Goal: Task Accomplishment & Management: Complete application form

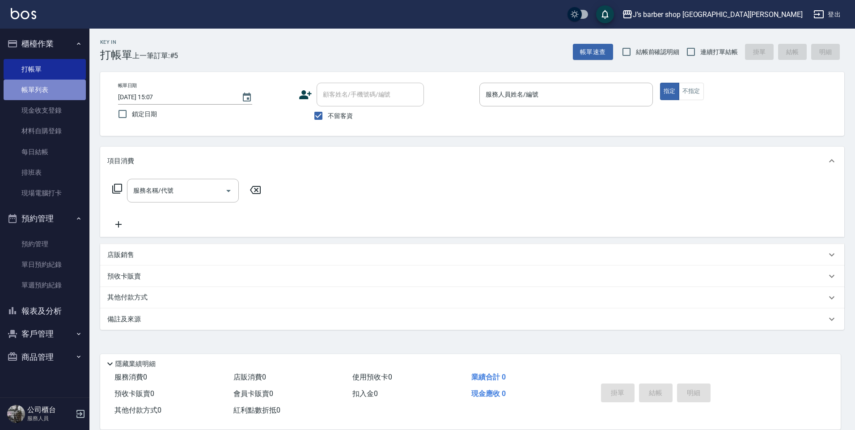
click at [40, 85] on link "帳單列表" at bounding box center [45, 90] width 82 height 21
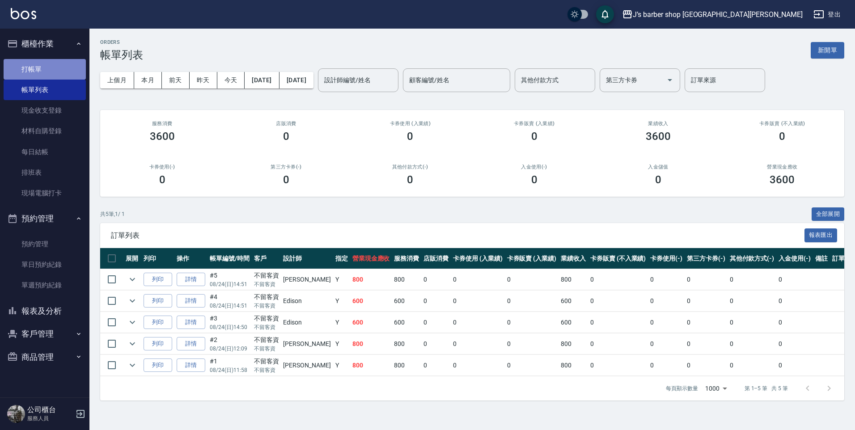
click at [42, 73] on link "打帳單" at bounding box center [45, 69] width 82 height 21
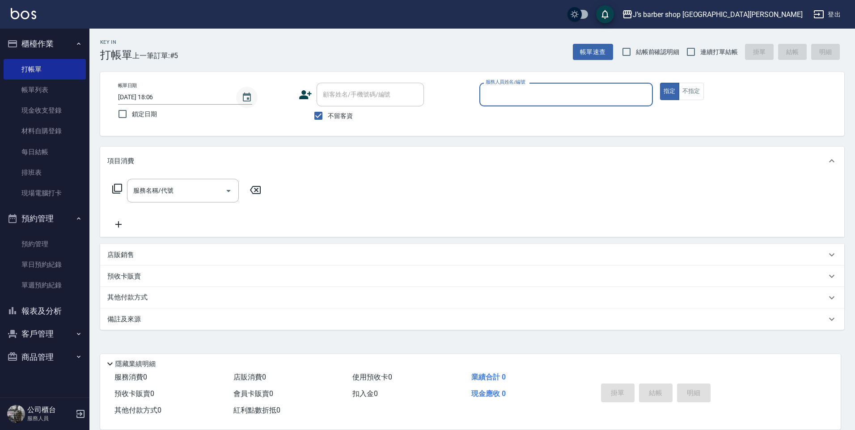
click at [250, 98] on icon "Choose date, selected date is 2025-08-24" at bounding box center [247, 97] width 8 height 9
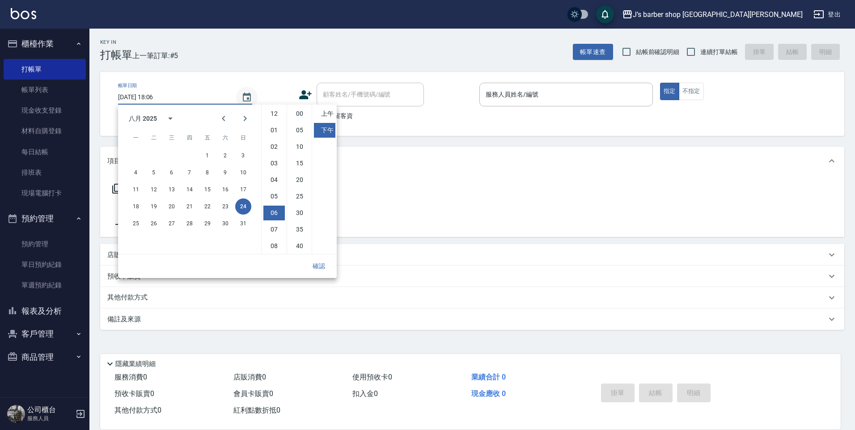
scroll to position [50, 0]
click at [272, 113] on li "03" at bounding box center [273, 113] width 21 height 15
click at [301, 115] on li "00" at bounding box center [299, 113] width 21 height 15
type input "2025/08/24 15:00"
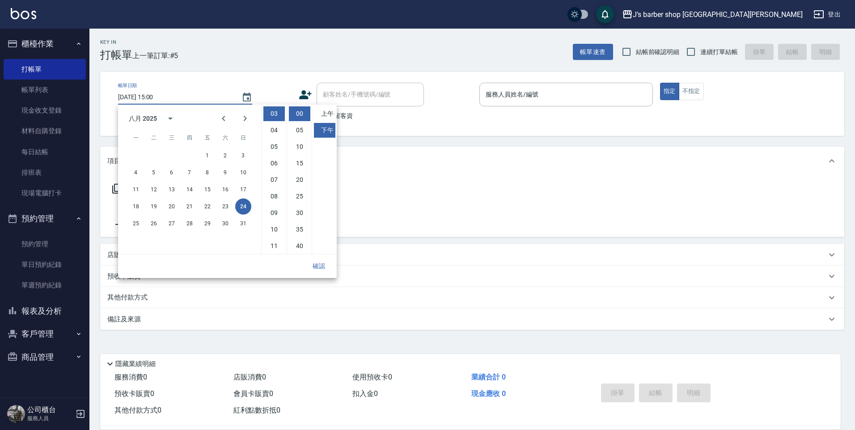
click at [319, 263] on button "確認" at bounding box center [318, 266] width 29 height 17
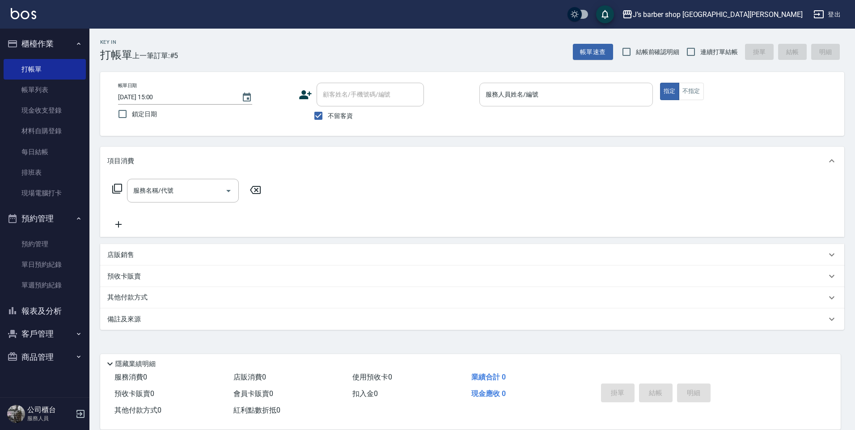
click at [497, 99] on input "服務人員姓名/編號" at bounding box center [565, 95] width 165 height 16
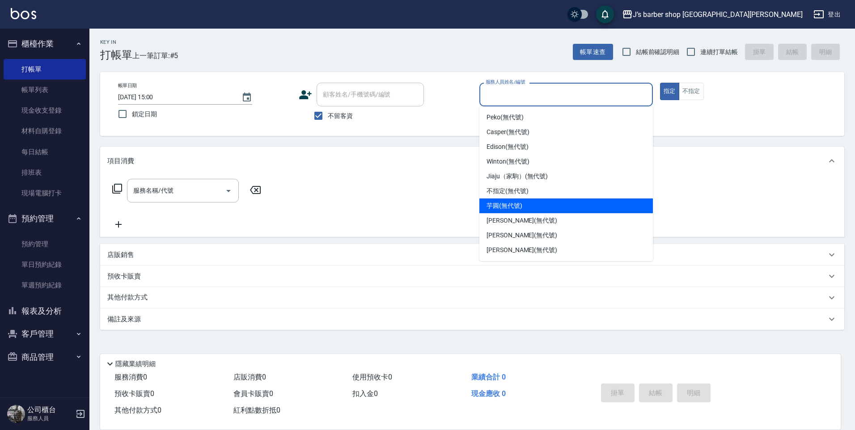
click at [503, 222] on span "[PERSON_NAME] (無代號)" at bounding box center [521, 220] width 71 height 9
type input "[PERSON_NAME](無代號)"
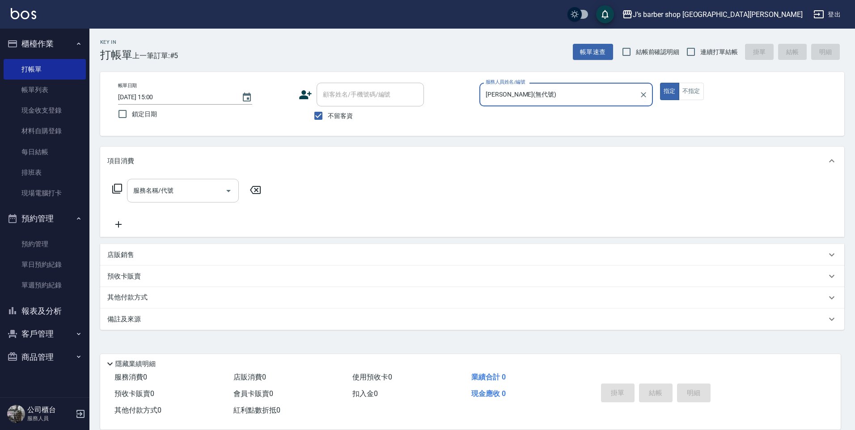
click at [193, 188] on input "服務名稱/代號" at bounding box center [176, 191] width 90 height 16
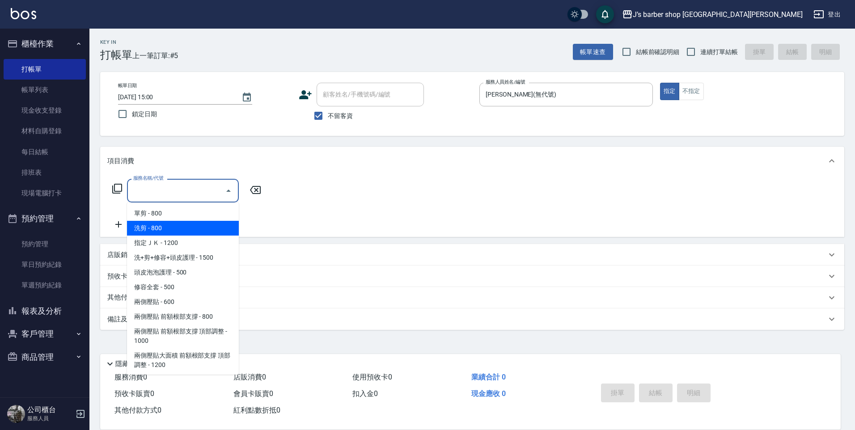
click at [177, 228] on span "洗剪 - 800" at bounding box center [183, 228] width 112 height 15
type input "洗剪(101)"
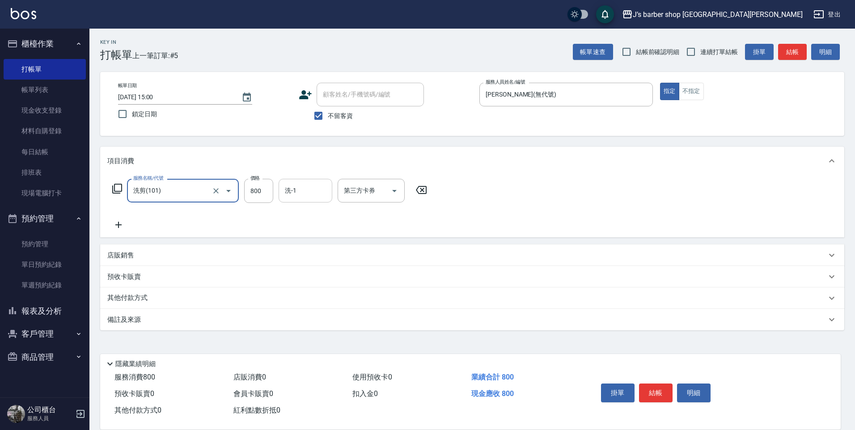
click at [289, 192] on input "洗-1" at bounding box center [306, 191] width 46 height 16
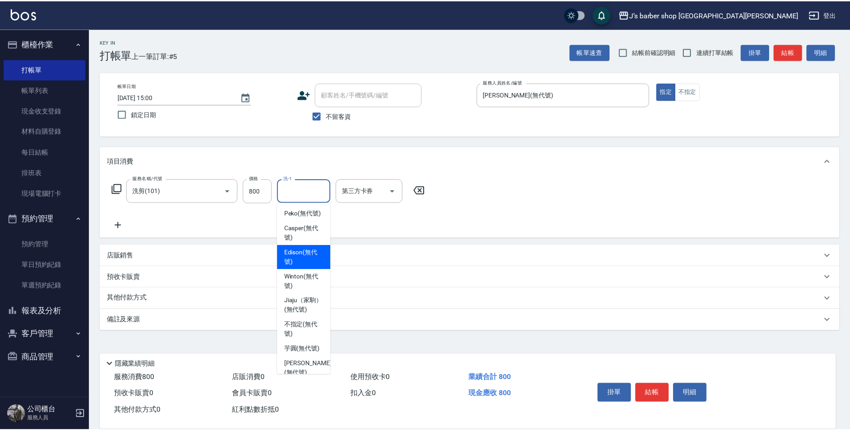
scroll to position [76, 0]
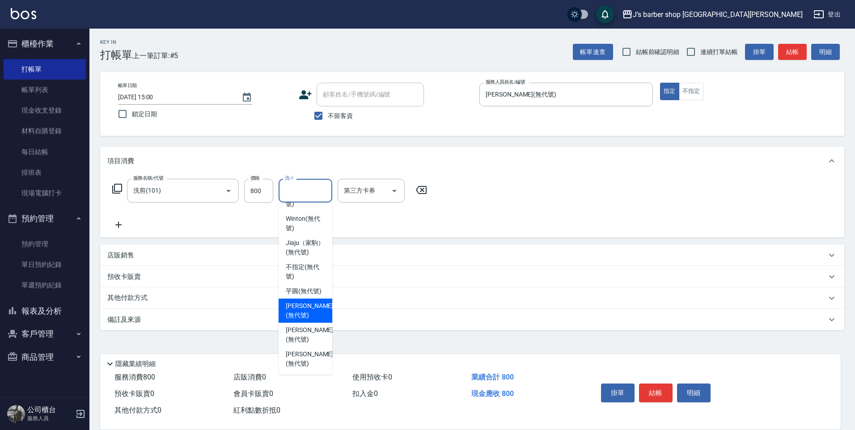
click at [302, 315] on span "[PERSON_NAME] (無代號)" at bounding box center [309, 310] width 47 height 19
type input "[PERSON_NAME](無代號)"
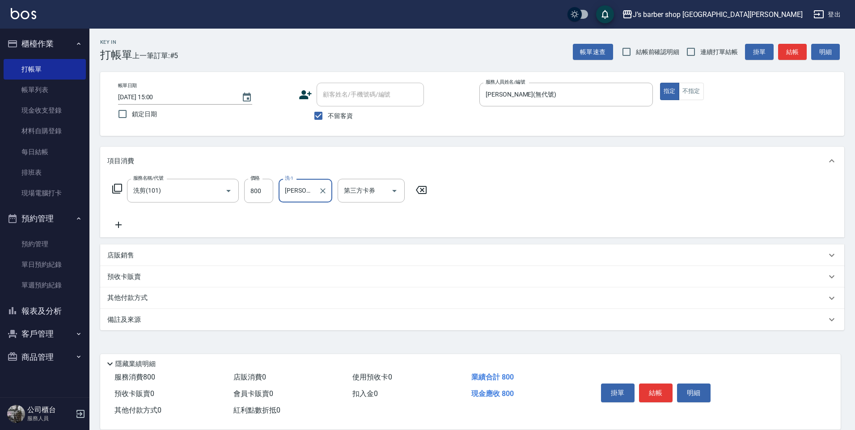
click at [123, 224] on icon at bounding box center [118, 225] width 22 height 11
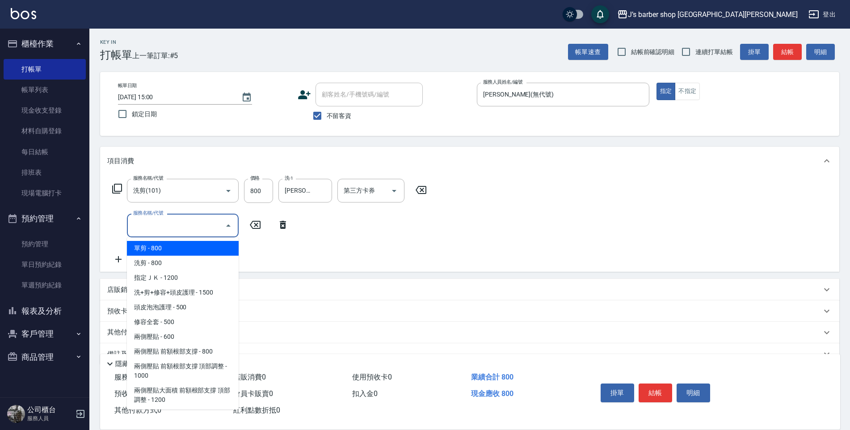
click at [182, 224] on input "服務名稱/代號" at bounding box center [176, 226] width 90 height 16
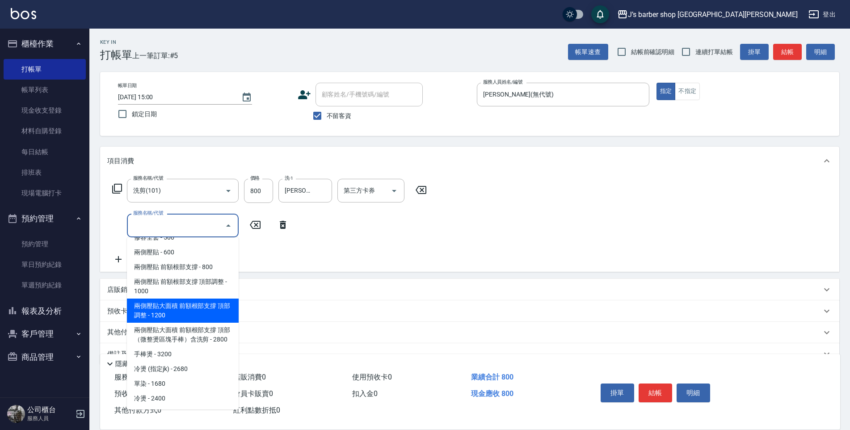
scroll to position [21, 0]
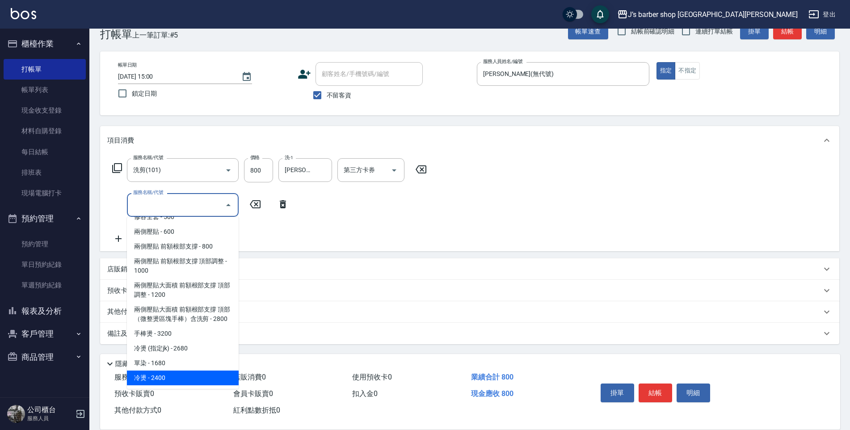
click at [154, 372] on span "冷燙 - 2400" at bounding box center [183, 378] width 112 height 15
type input "冷燙(LP)"
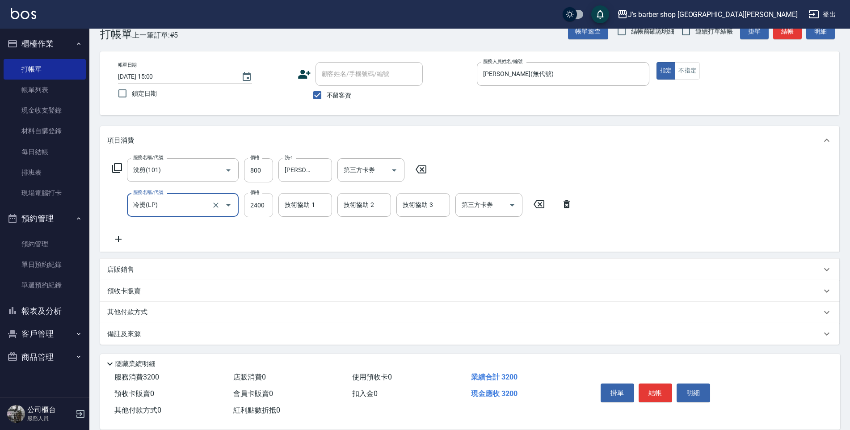
click at [263, 199] on input "2400" at bounding box center [258, 205] width 29 height 24
type input "1800"
click at [299, 203] on div "技術協助-1 技術協助-1" at bounding box center [306, 205] width 54 height 24
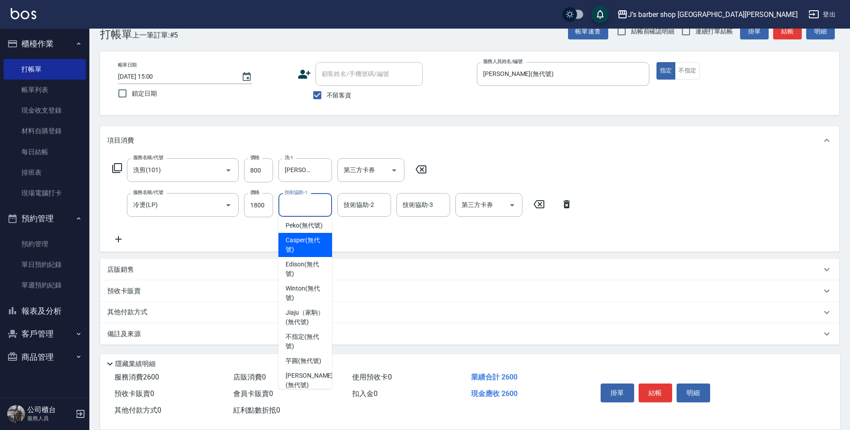
scroll to position [0, 0]
click at [294, 232] on span "Peko (無代號)" at bounding box center [304, 227] width 37 height 9
type input "Peko(無代號)"
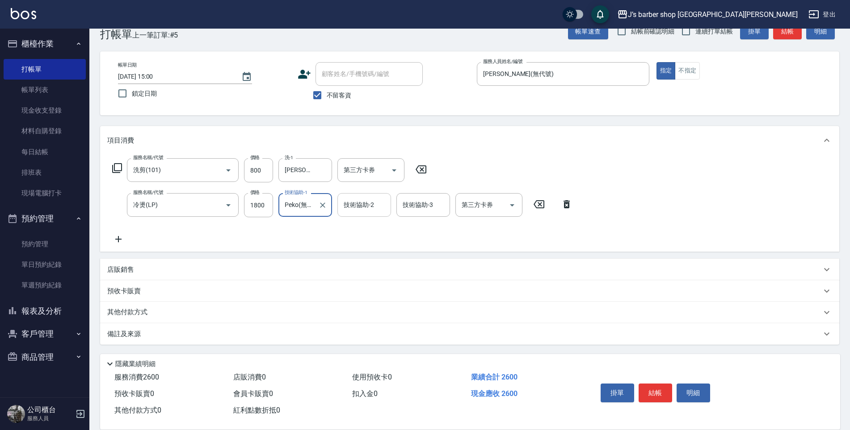
click at [359, 208] on input "技術協助-2" at bounding box center [365, 205] width 46 height 16
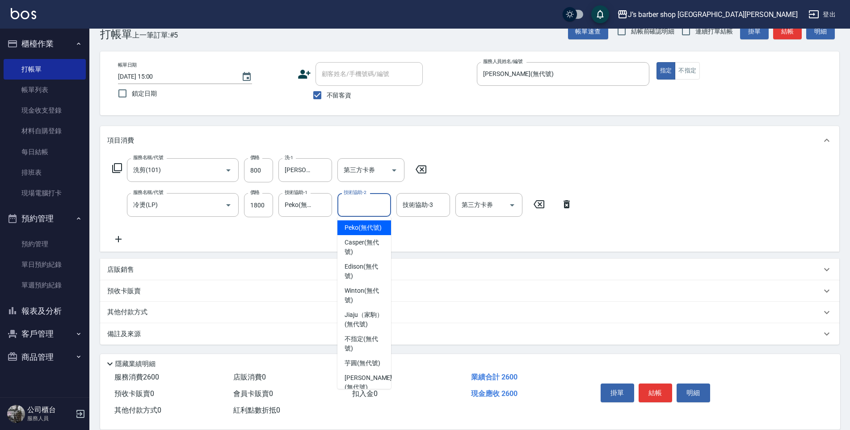
click at [359, 228] on span "Peko (無代號)" at bounding box center [363, 227] width 37 height 9
type input "Peko(無代號)"
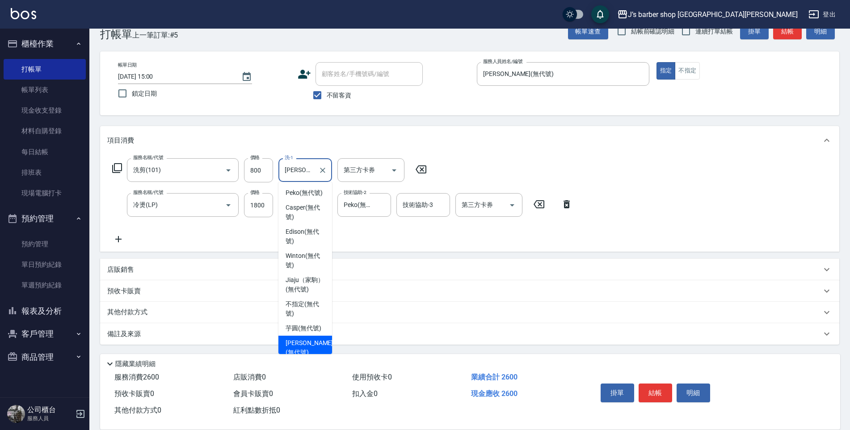
click at [302, 171] on input "[PERSON_NAME](無代號)" at bounding box center [299, 170] width 32 height 16
click at [300, 197] on span "Peko (無代號)" at bounding box center [304, 192] width 37 height 9
type input "Peko(無代號)"
click at [652, 384] on button "結帳" at bounding box center [656, 393] width 34 height 19
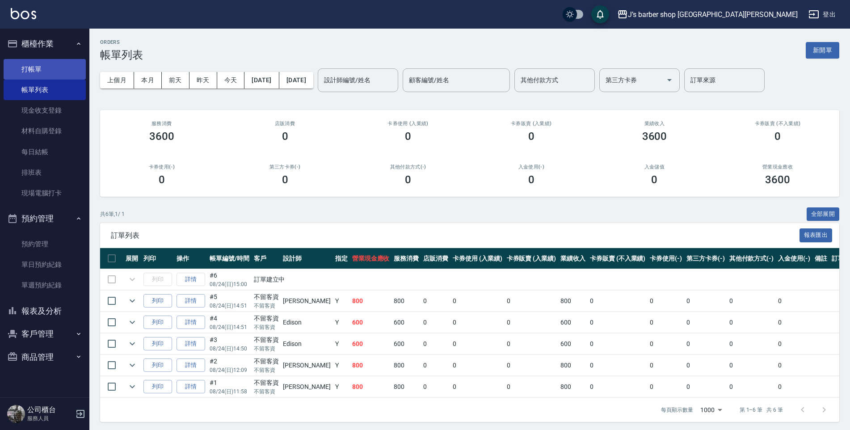
click at [46, 64] on link "打帳單" at bounding box center [45, 69] width 82 height 21
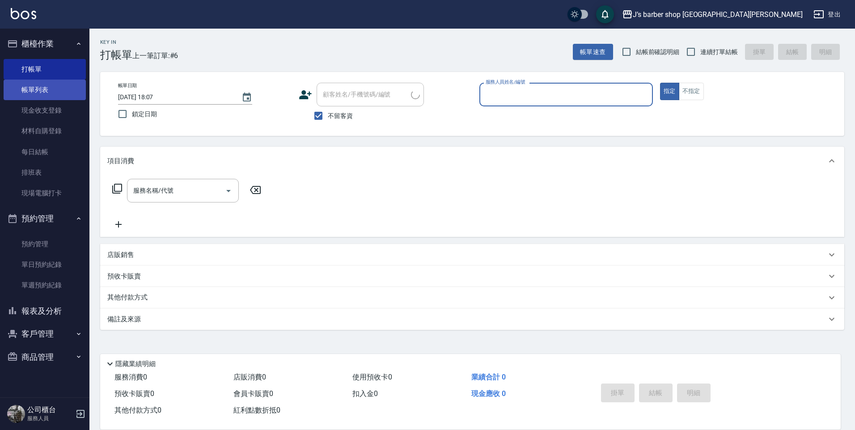
click at [41, 93] on link "帳單列表" at bounding box center [45, 90] width 82 height 21
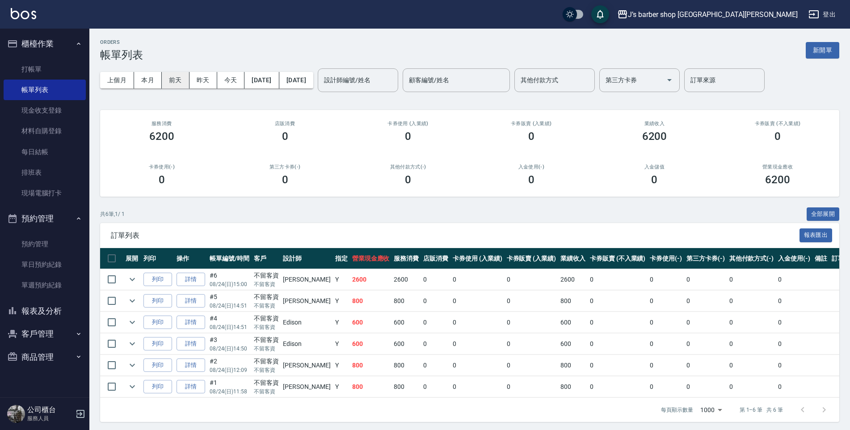
click at [163, 76] on button "前天" at bounding box center [176, 80] width 28 height 17
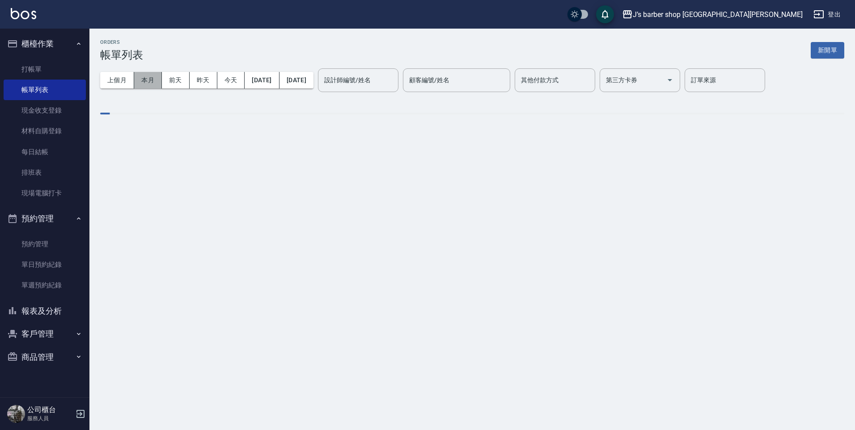
click at [149, 80] on button "本月" at bounding box center [148, 80] width 28 height 17
click at [393, 85] on input "設計師編號/姓名" at bounding box center [358, 80] width 72 height 16
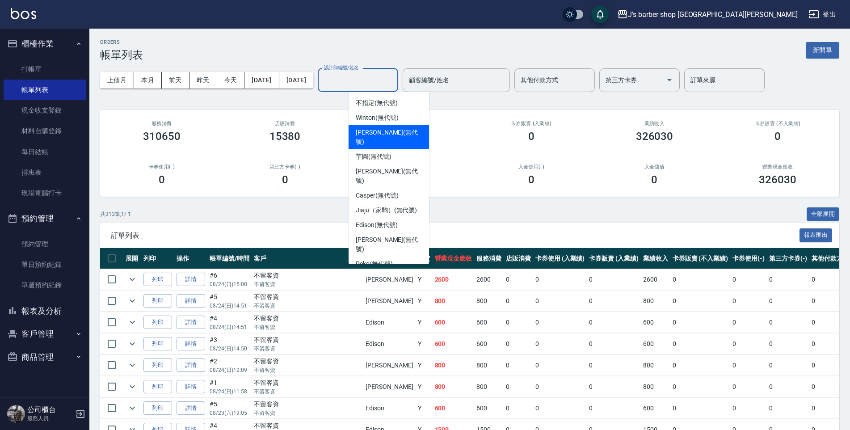
click at [372, 131] on span "[PERSON_NAME] (無代號)" at bounding box center [389, 137] width 66 height 19
type input "[PERSON_NAME](無代號)"
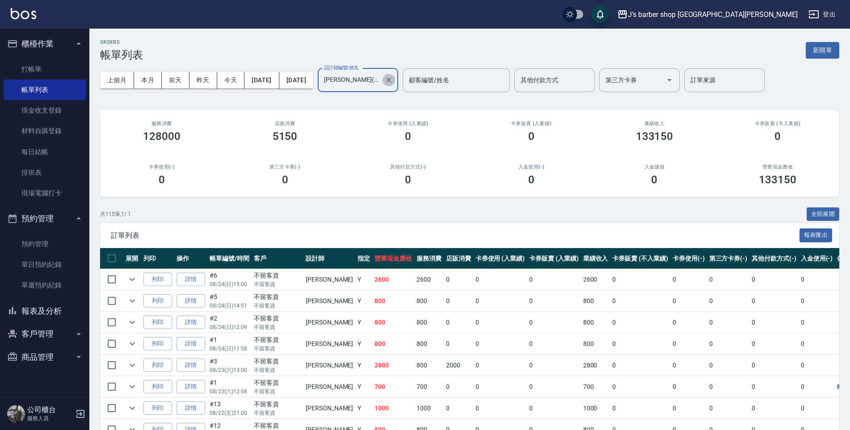
click at [393, 81] on icon "Clear" at bounding box center [388, 80] width 9 height 9
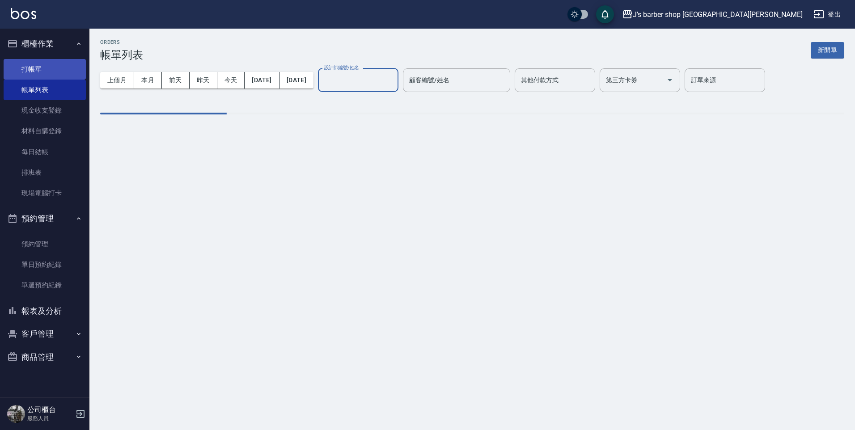
click at [54, 73] on link "打帳單" at bounding box center [45, 69] width 82 height 21
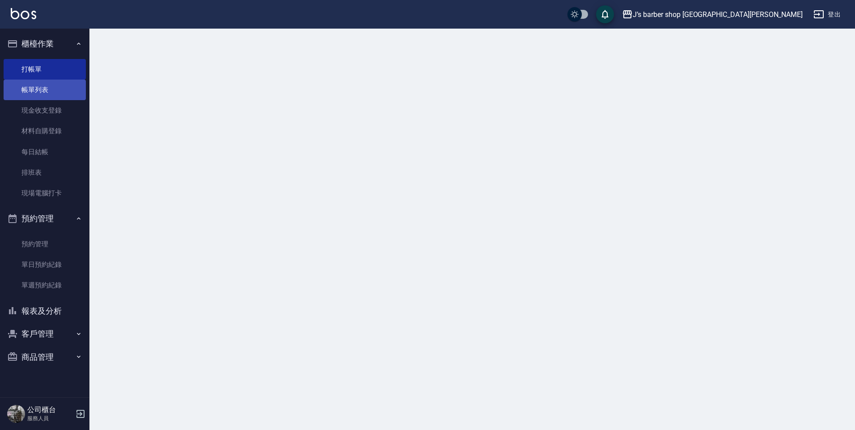
click at [66, 92] on link "帳單列表" at bounding box center [45, 90] width 82 height 21
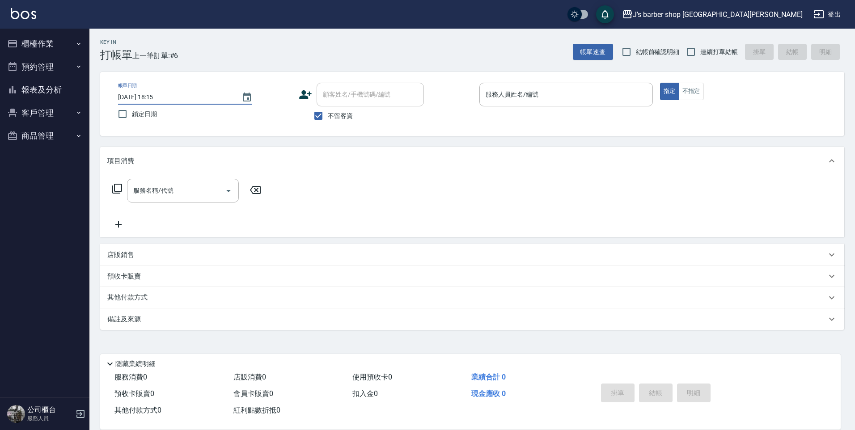
click at [157, 95] on input "[DATE] 18:15" at bounding box center [175, 97] width 114 height 15
type input "[DATE] 01:15"
click at [559, 96] on input "服務人員姓名/編號" at bounding box center [565, 95] width 165 height 16
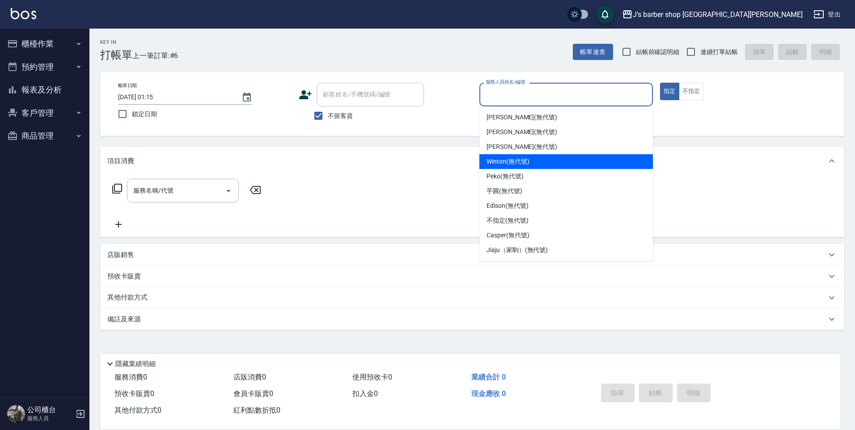
click at [511, 156] on div "Winton (無代號)" at bounding box center [565, 161] width 173 height 15
type input "Winton(無代號)"
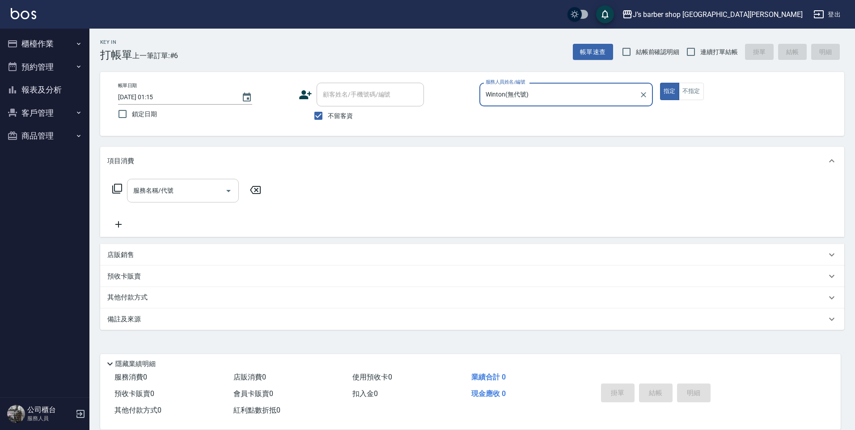
click at [210, 189] on input "服務名稱/代號" at bounding box center [176, 191] width 90 height 16
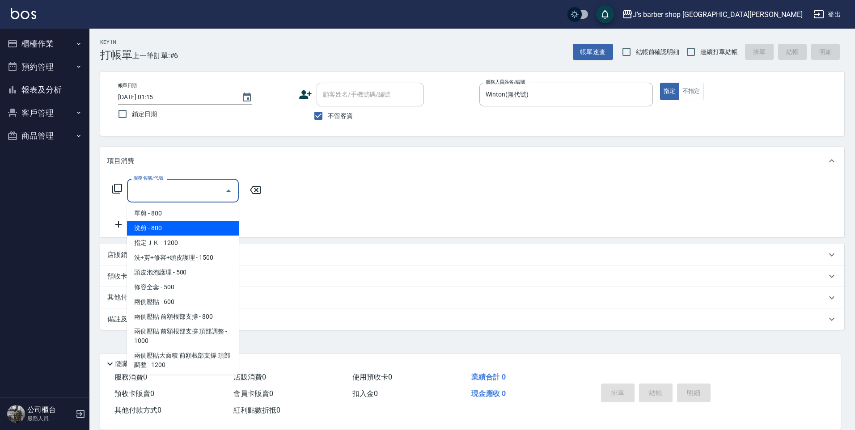
click at [182, 228] on span "洗剪 - 800" at bounding box center [183, 228] width 112 height 15
type input "洗剪(101)"
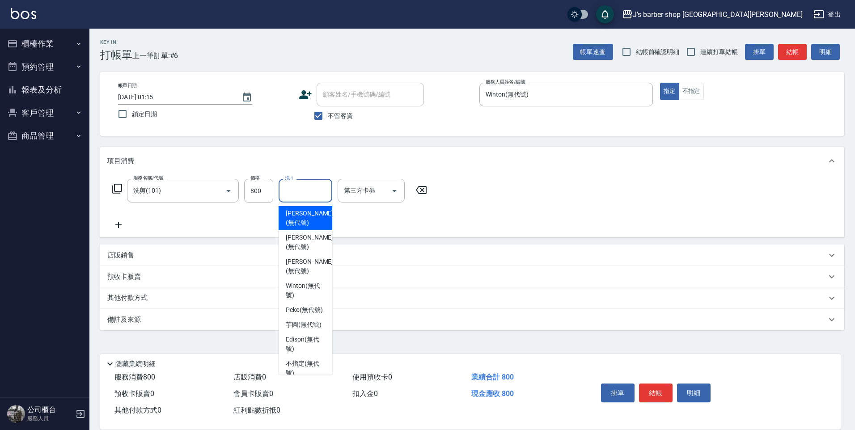
click at [300, 191] on input "洗-1" at bounding box center [306, 191] width 46 height 16
click at [315, 279] on div "Winton (無代號)" at bounding box center [306, 291] width 54 height 24
type input "Winton(無代號)"
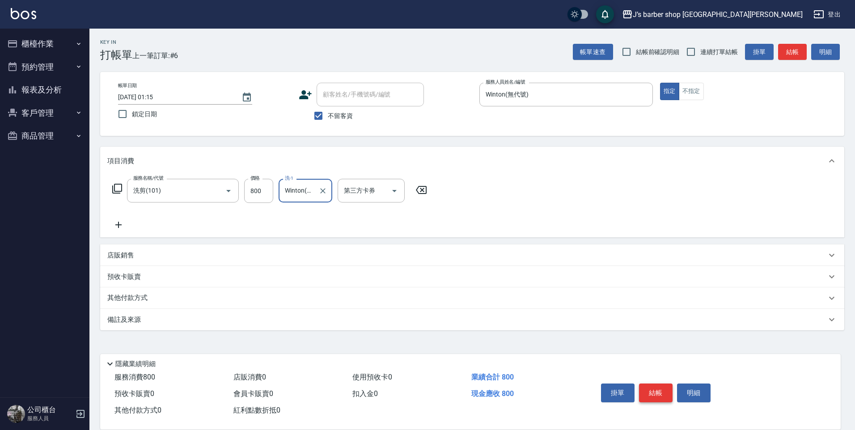
click at [655, 384] on button "結帳" at bounding box center [656, 393] width 34 height 19
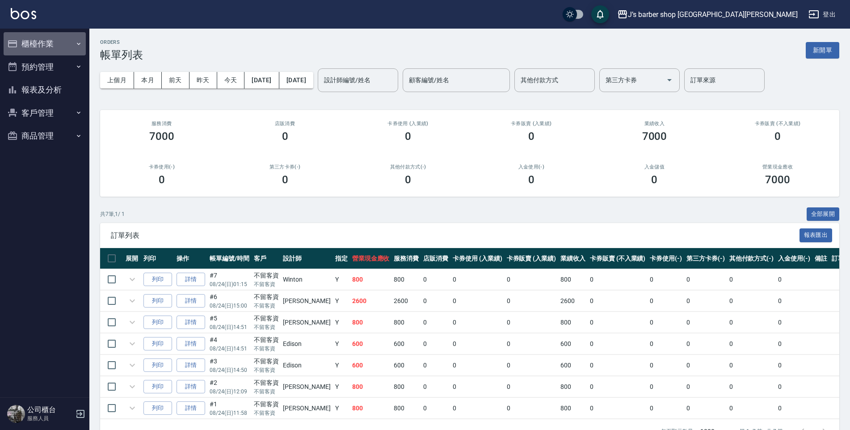
click at [40, 49] on button "櫃檯作業" at bounding box center [45, 43] width 82 height 23
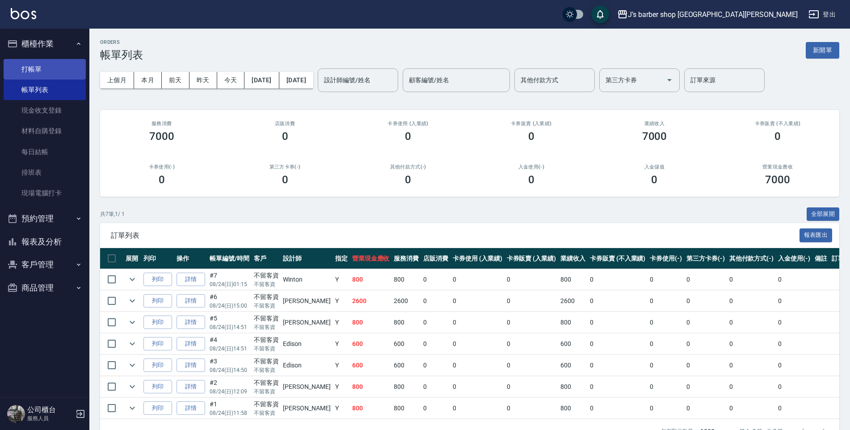
drag, startPoint x: 50, startPoint y: 68, endPoint x: 66, endPoint y: 71, distance: 16.9
click at [50, 68] on link "打帳單" at bounding box center [45, 69] width 82 height 21
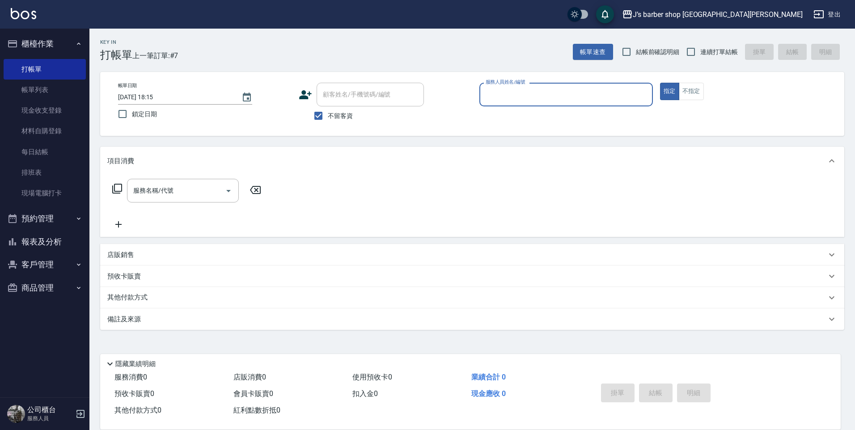
click at [154, 95] on input "[DATE] 18:15" at bounding box center [175, 97] width 114 height 15
type input "[DATE] 02:15"
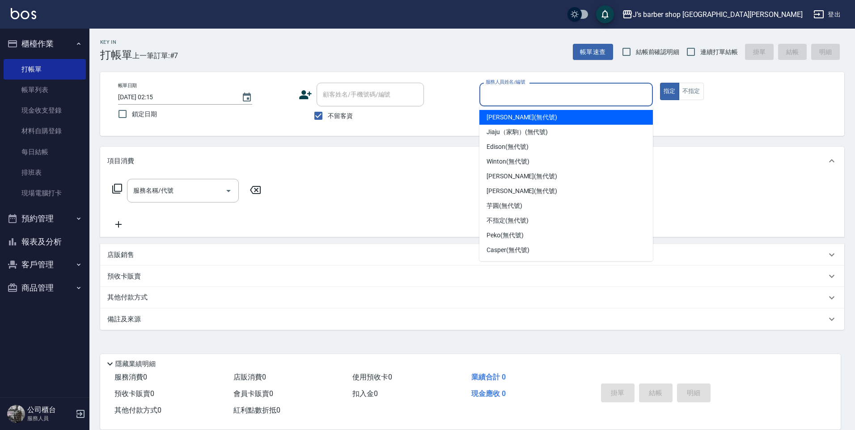
click at [504, 89] on input "服務人員姓名/編號" at bounding box center [565, 95] width 165 height 16
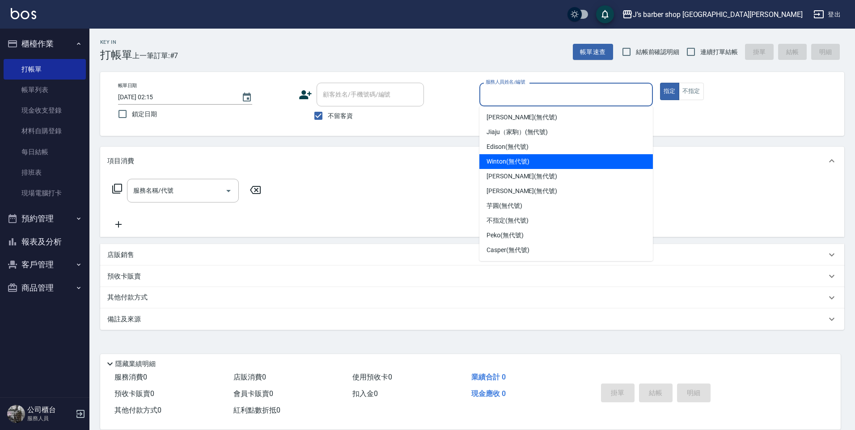
click at [498, 161] on span "Winton (無代號)" at bounding box center [507, 161] width 42 height 9
type input "Winton(無代號)"
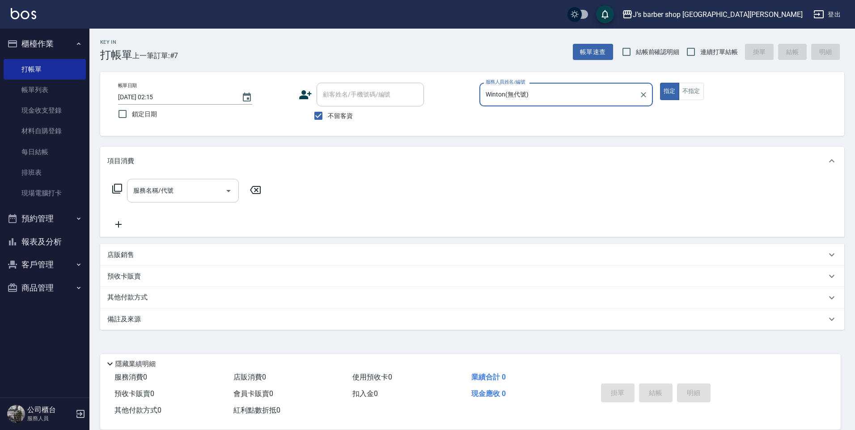
click at [165, 189] on input "服務名稱/代號" at bounding box center [176, 191] width 90 height 16
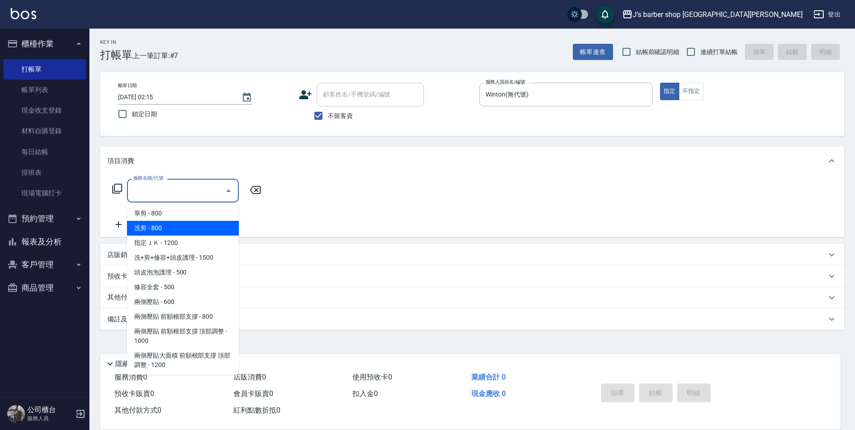
click at [173, 228] on span "洗剪 - 800" at bounding box center [183, 228] width 112 height 15
type input "洗剪(101)"
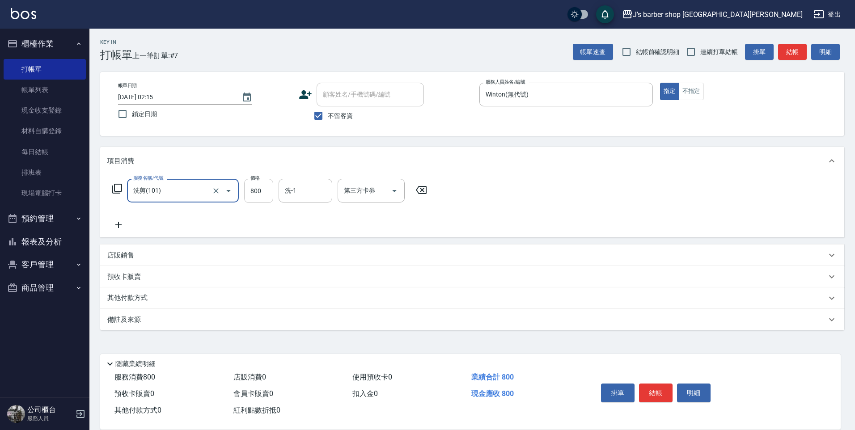
click at [265, 195] on input "800" at bounding box center [258, 191] width 29 height 24
type input "600"
click at [300, 201] on div "洗-1" at bounding box center [306, 191] width 54 height 24
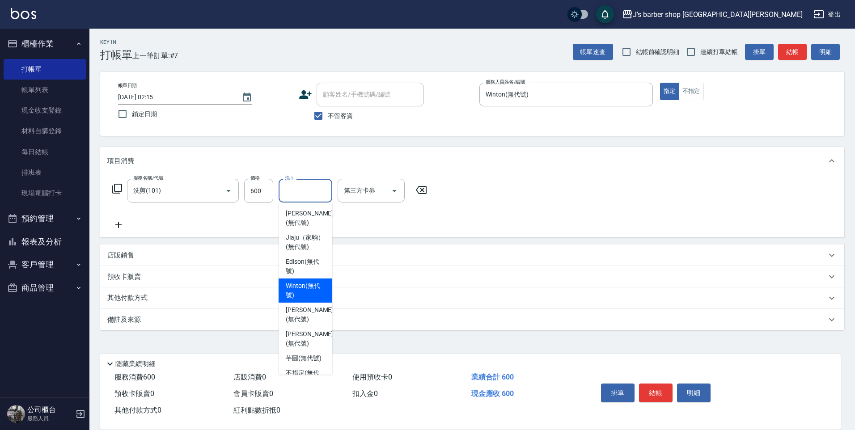
click at [304, 295] on span "Winton (無代號)" at bounding box center [305, 290] width 39 height 19
type input "Winton(無代號)"
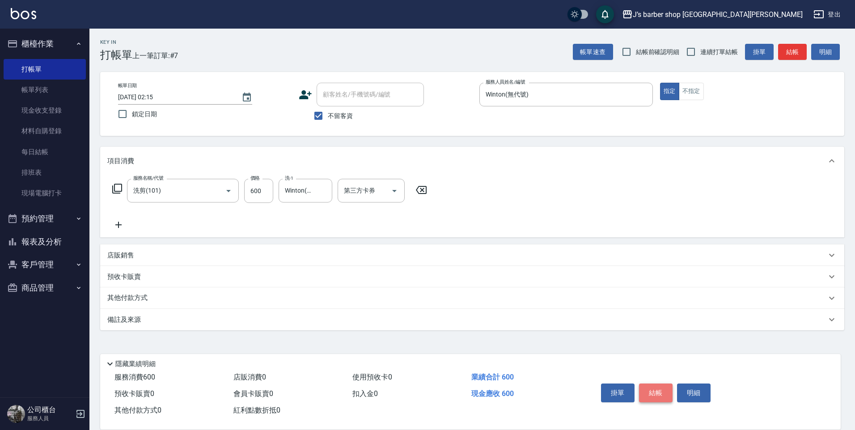
click at [653, 384] on button "結帳" at bounding box center [656, 393] width 34 height 19
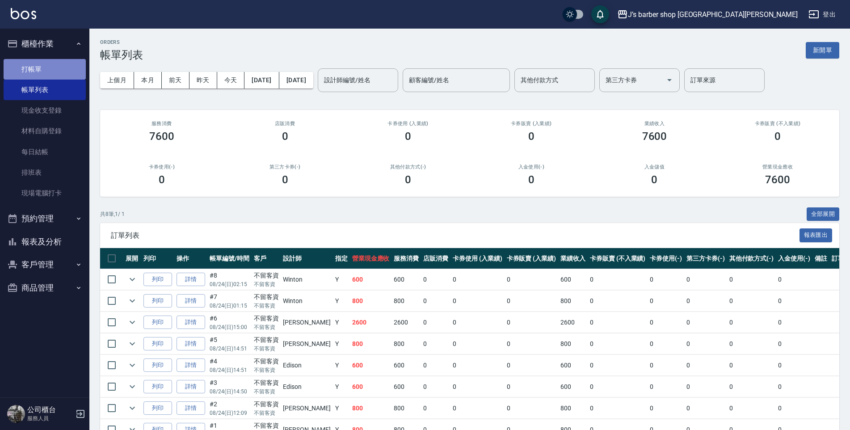
click at [63, 60] on link "打帳單" at bounding box center [45, 69] width 82 height 21
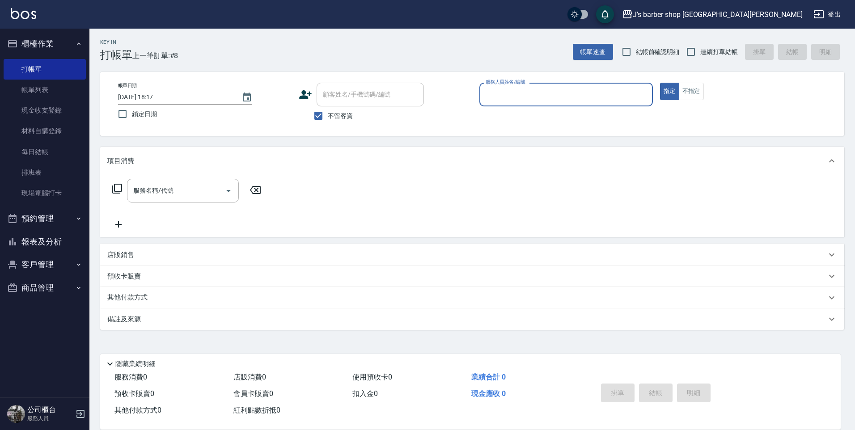
click at [155, 94] on input "[DATE] 18:17" at bounding box center [175, 97] width 114 height 15
type input "[DATE] 03:17"
drag, startPoint x: 442, startPoint y: 91, endPoint x: 481, endPoint y: 92, distance: 38.9
click at [452, 90] on div "顧客姓名/手機號碼/編號 顧客姓名/手機號碼/編號" at bounding box center [385, 95] width 173 height 24
click at [509, 93] on input "服務人員姓名/編號" at bounding box center [565, 95] width 165 height 16
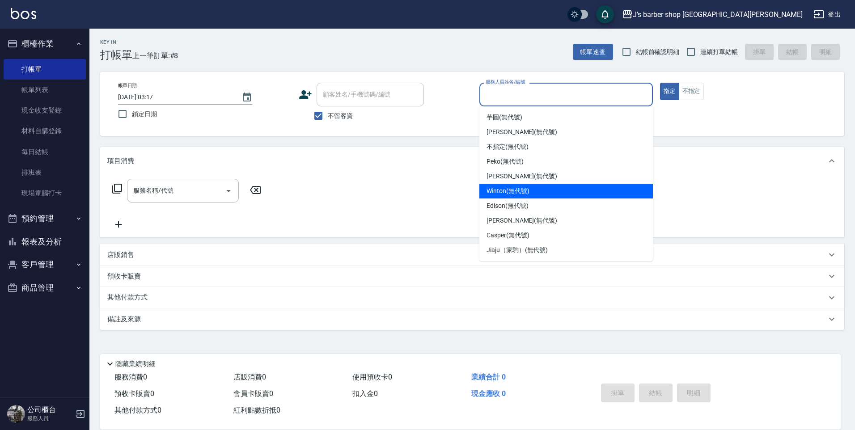
click at [508, 195] on span "Winton (無代號)" at bounding box center [507, 190] width 42 height 9
type input "Winton(無代號)"
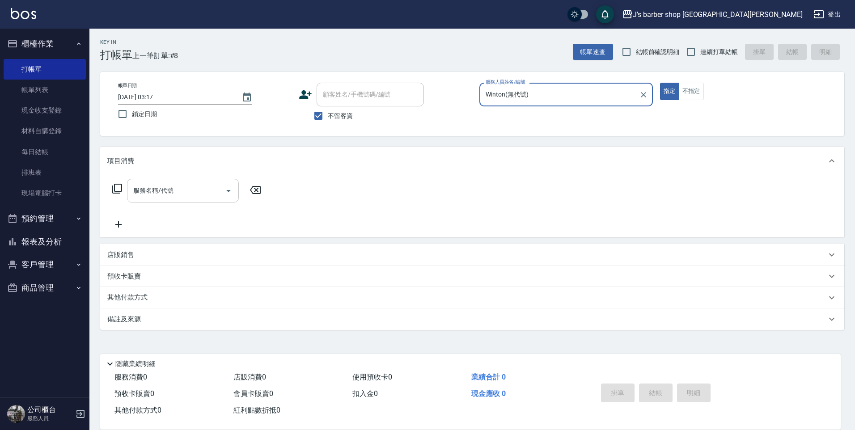
click at [203, 203] on div "服務名稱/代號" at bounding box center [183, 191] width 112 height 24
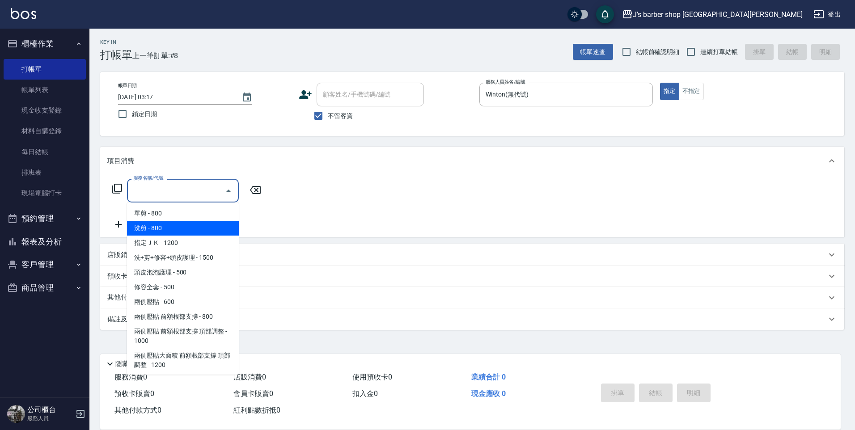
click at [204, 225] on span "洗剪 - 800" at bounding box center [183, 228] width 112 height 15
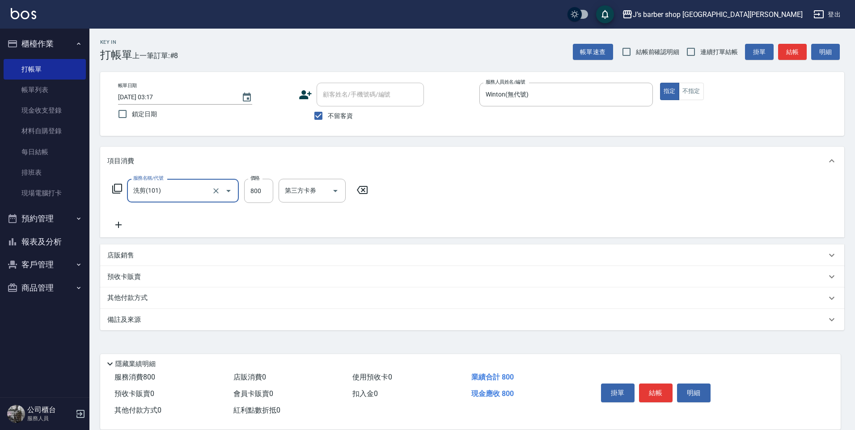
type input "洗剪(101)"
click at [266, 199] on input "800" at bounding box center [258, 191] width 29 height 24
type input "1100"
click at [286, 199] on div "洗-1" at bounding box center [306, 191] width 54 height 24
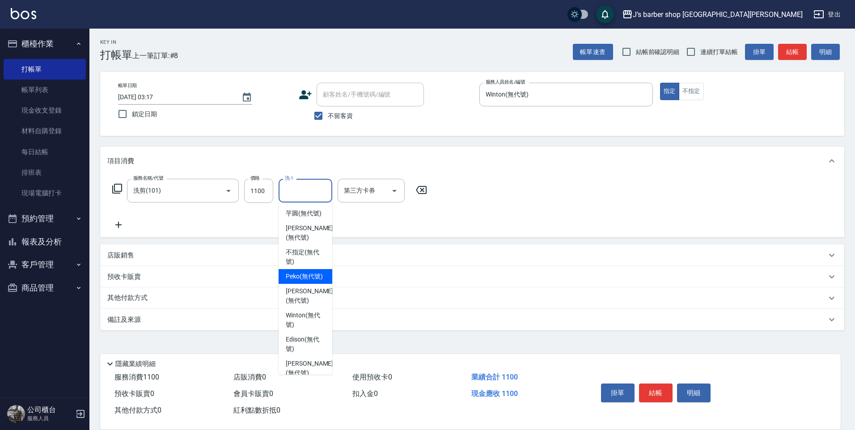
click at [317, 281] on span "Peko (無代號)" at bounding box center [304, 276] width 37 height 9
type input "Peko(無代號)"
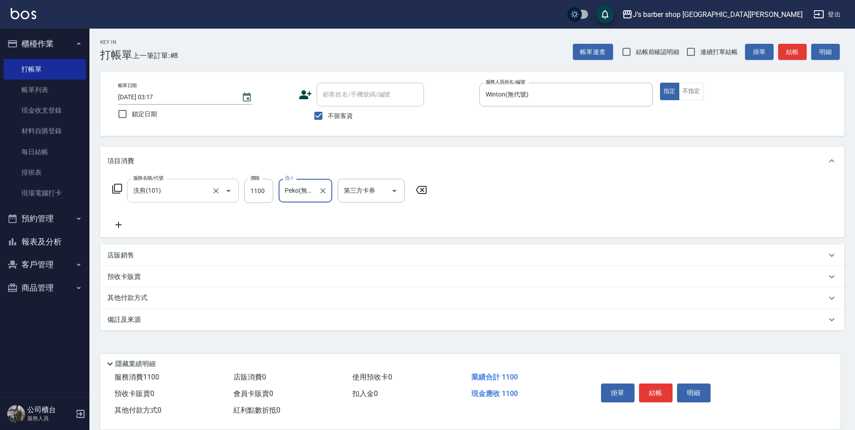
click at [176, 197] on input "洗剪(101)" at bounding box center [170, 191] width 79 height 16
click at [264, 198] on input "1100" at bounding box center [258, 191] width 29 height 24
type input "800"
click at [289, 201] on div "Peko(無代號) 洗-1" at bounding box center [306, 191] width 54 height 24
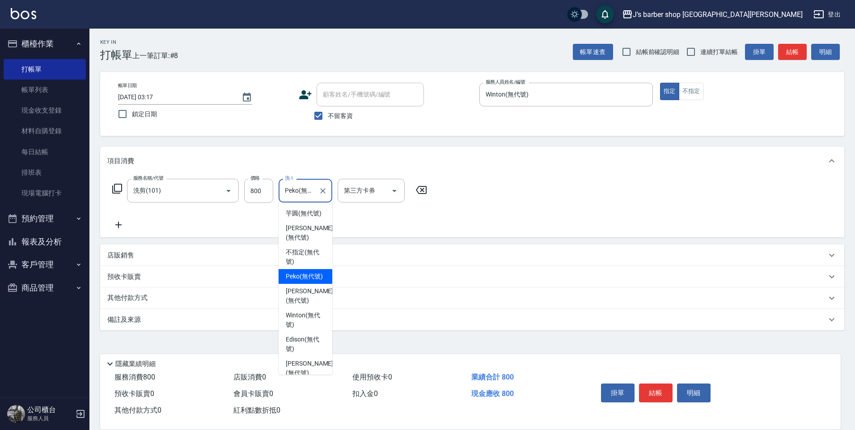
click at [128, 226] on div "服務名稱/代號 洗剪(101) 服務名稱/代號 價格 800 價格 洗-1 Peko(無代號) 洗-1 第三方卡券 第三方卡券" at bounding box center [269, 204] width 325 height 51
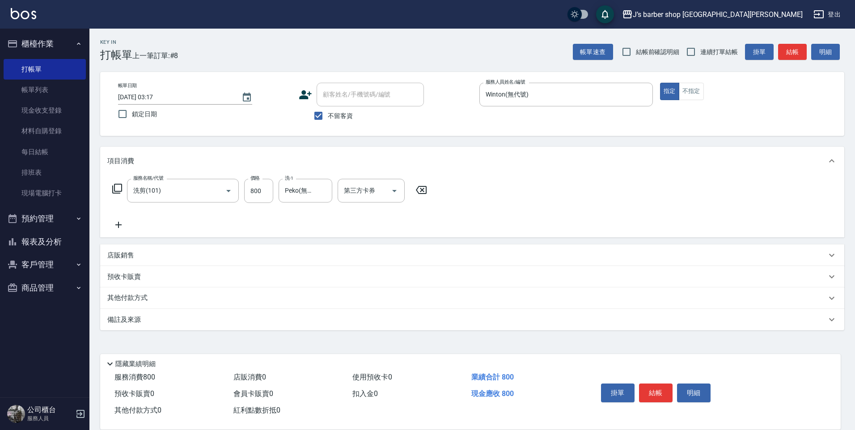
click at [127, 227] on icon at bounding box center [118, 225] width 22 height 11
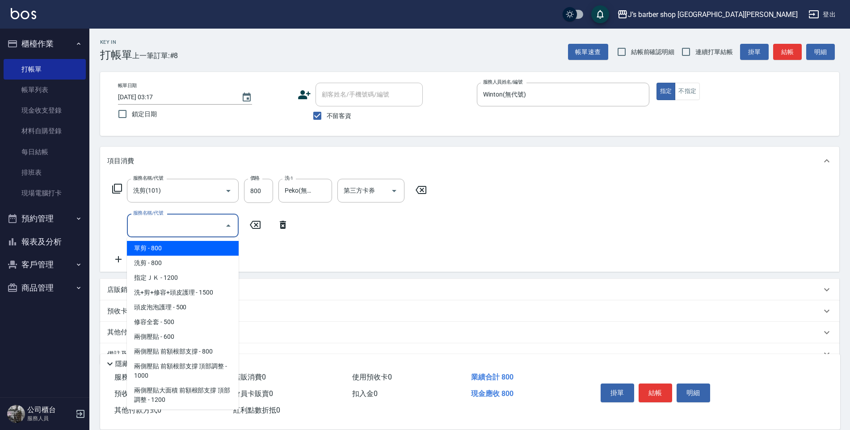
click at [180, 227] on input "服務名稱/代號" at bounding box center [176, 226] width 90 height 16
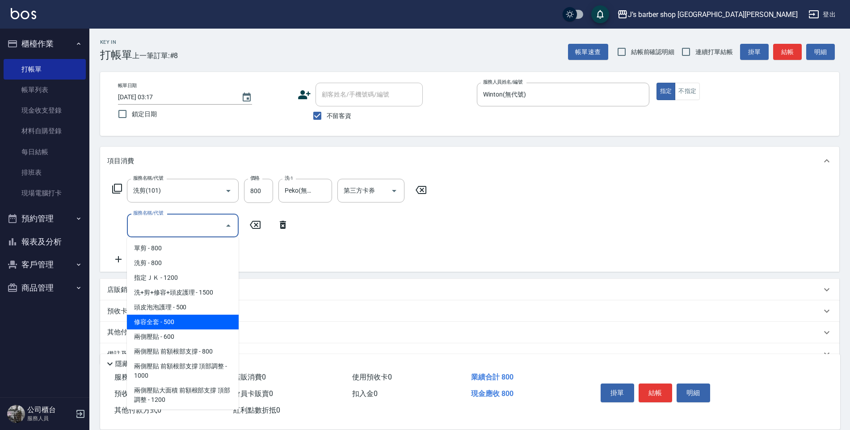
click at [189, 319] on span "修容全套 - 500" at bounding box center [183, 322] width 112 height 15
type input "修容全套(202)"
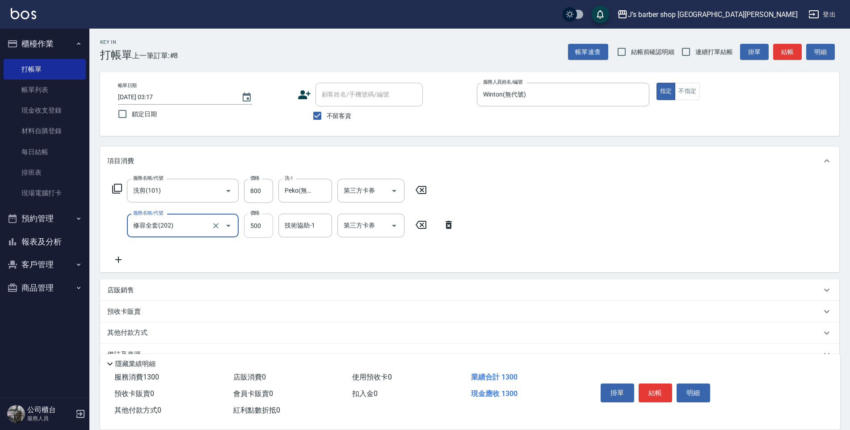
click at [255, 235] on input "500" at bounding box center [258, 226] width 29 height 24
type input "300"
click at [301, 224] on input "技術協助-1" at bounding box center [306, 226] width 46 height 16
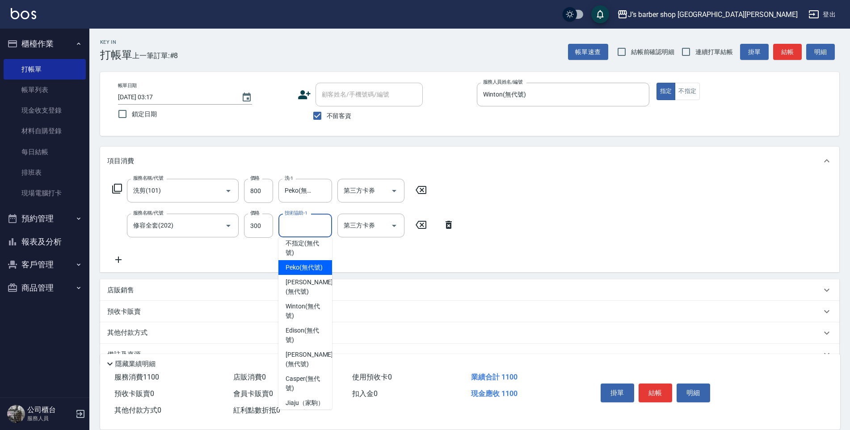
scroll to position [76, 0]
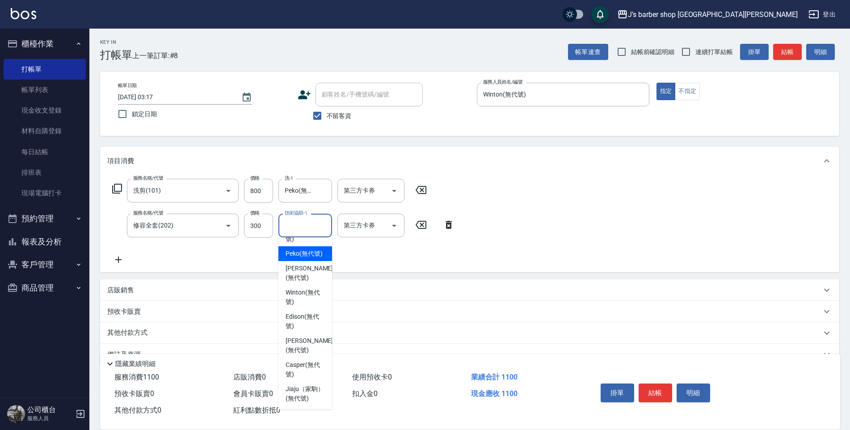
click at [301, 249] on span "Peko (無代號)" at bounding box center [304, 253] width 37 height 9
type input "Peko(無代號)"
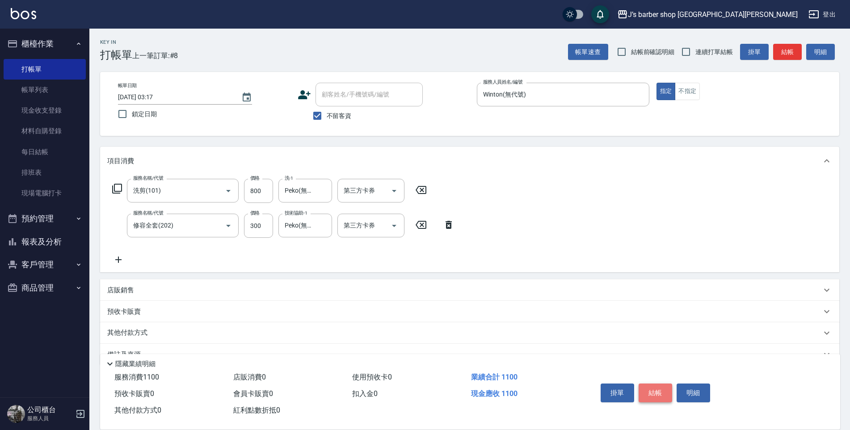
click at [662, 384] on button "結帳" at bounding box center [656, 393] width 34 height 19
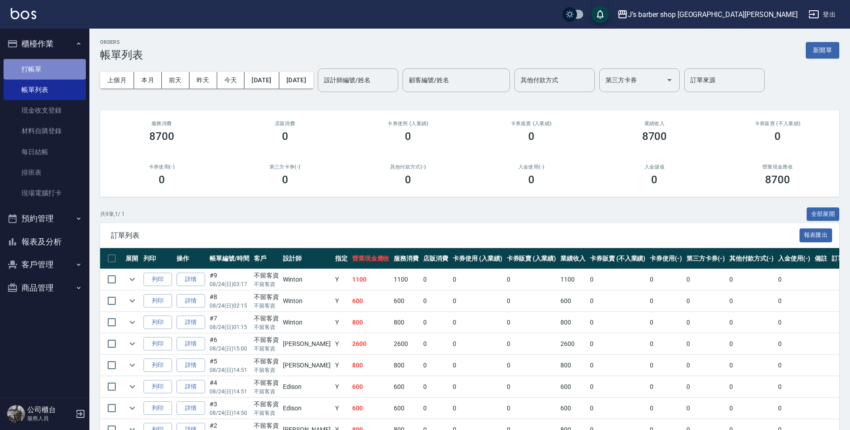
click at [42, 68] on link "打帳單" at bounding box center [45, 69] width 82 height 21
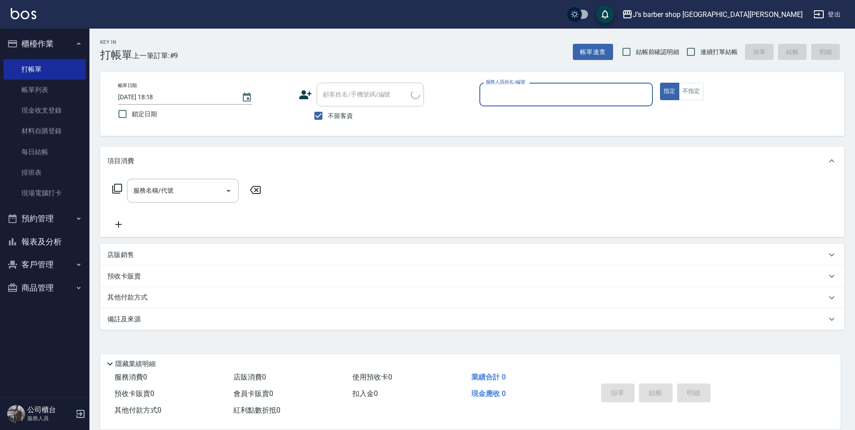
click at [158, 96] on input "[DATE] 18:18" at bounding box center [175, 97] width 114 height 15
type input "[DATE] 04:18"
click at [528, 103] on div "服務人員姓名/編號" at bounding box center [565, 95] width 173 height 24
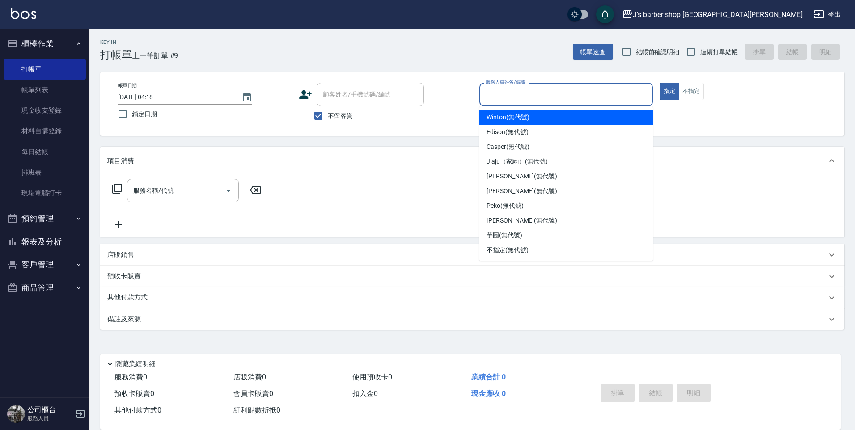
click at [521, 119] on span "Winton (無代號)" at bounding box center [507, 117] width 42 height 9
type input "Winton(無代號)"
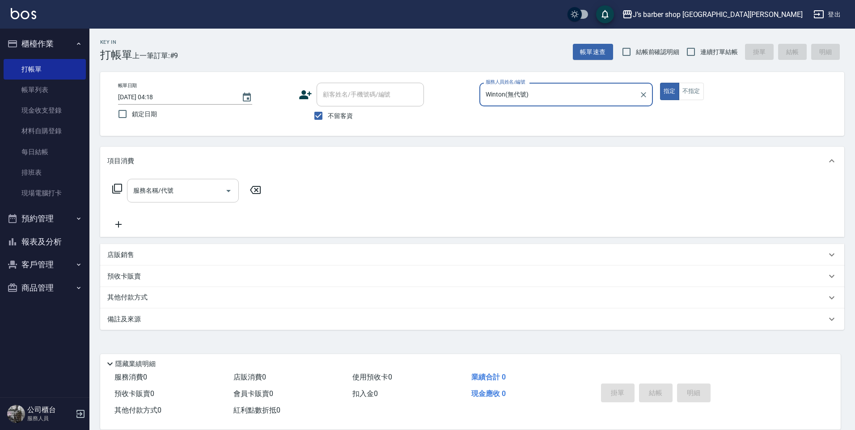
click at [219, 187] on input "服務名稱/代號" at bounding box center [176, 191] width 90 height 16
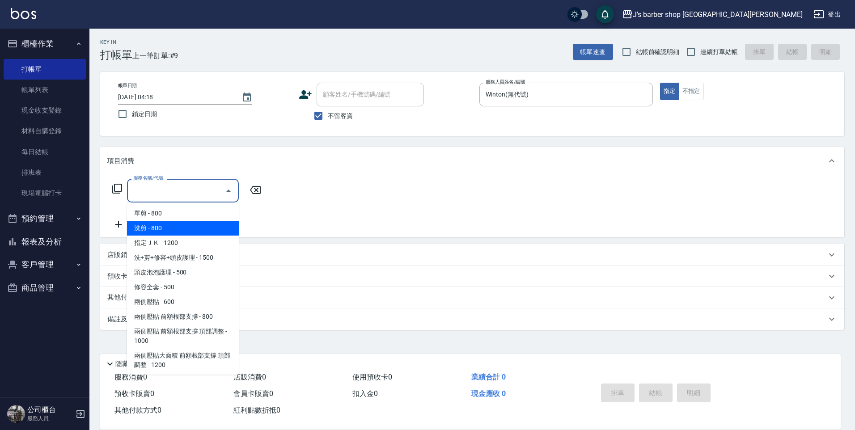
click at [197, 224] on span "洗剪 - 800" at bounding box center [183, 228] width 112 height 15
type input "洗剪(101)"
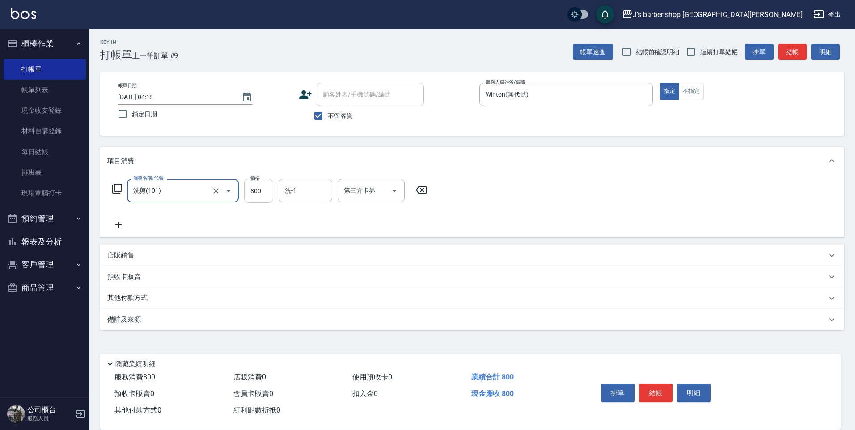
click at [271, 201] on input "800" at bounding box center [258, 191] width 29 height 24
type input "700"
click at [291, 193] on input "洗-1" at bounding box center [306, 191] width 46 height 16
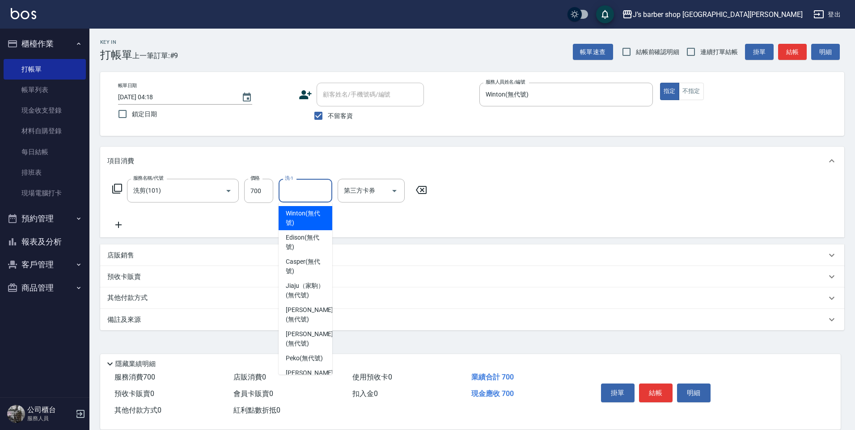
click at [307, 220] on span "Winton (無代號)" at bounding box center [305, 218] width 39 height 19
type input "Winton(無代號)"
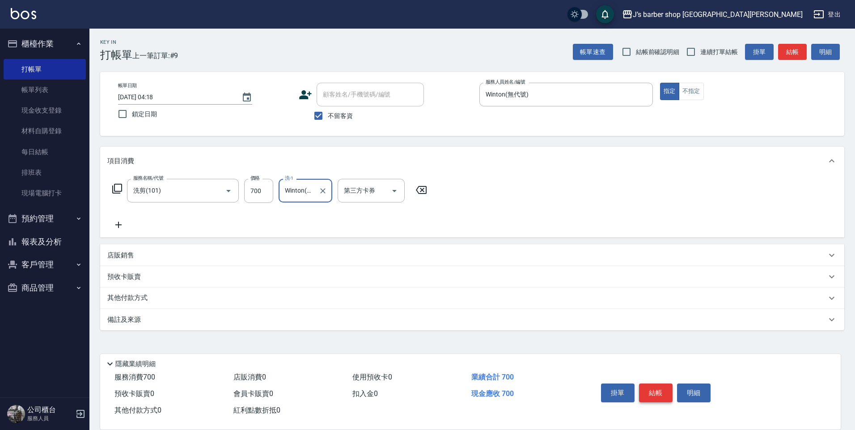
click at [660, 384] on button "結帳" at bounding box center [656, 393] width 34 height 19
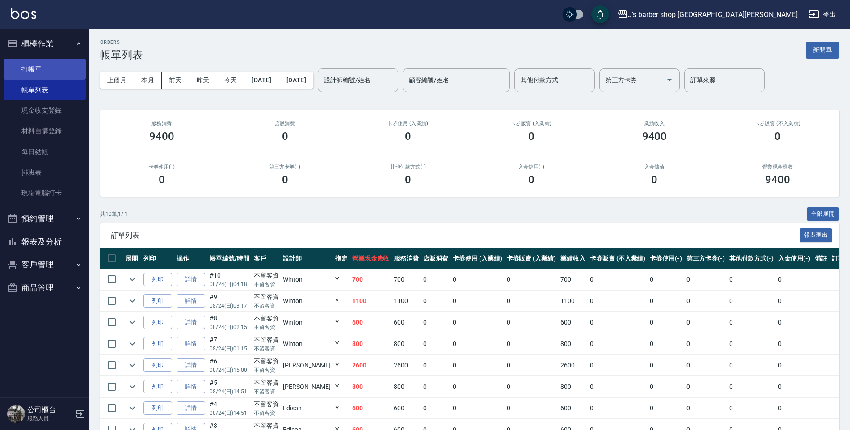
click at [49, 72] on link "打帳單" at bounding box center [45, 69] width 82 height 21
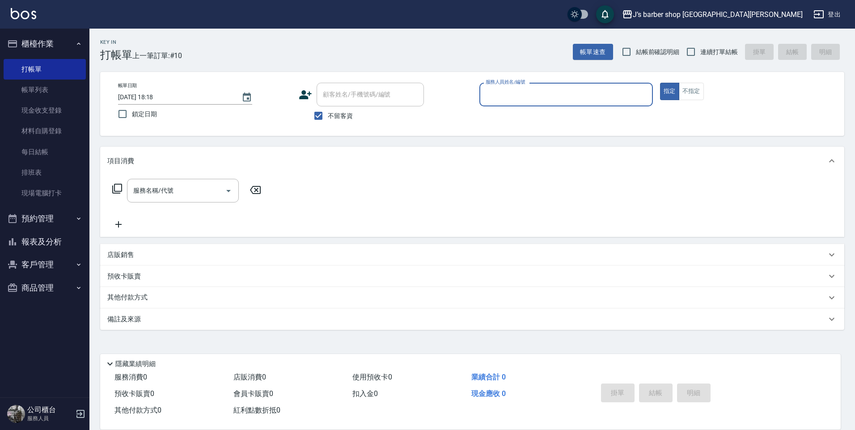
click at [157, 95] on input "[DATE] 18:18" at bounding box center [175, 97] width 114 height 15
type input "[DATE] 05:18"
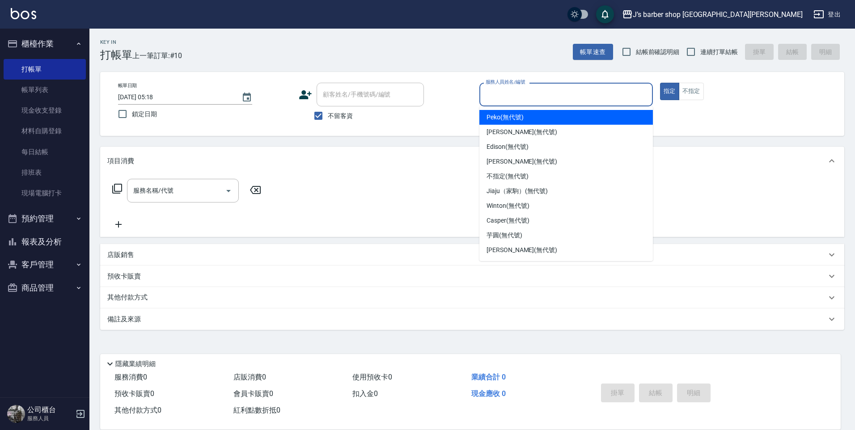
click at [500, 92] on input "服務人員姓名/編號" at bounding box center [565, 95] width 165 height 16
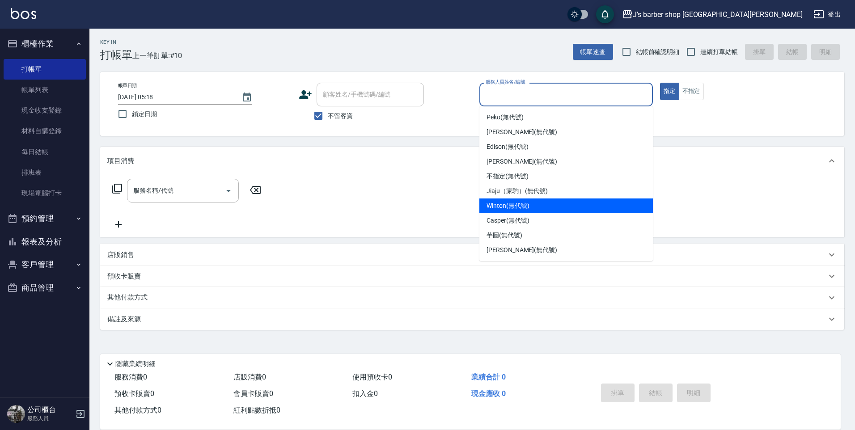
click at [503, 203] on span "Winton (無代號)" at bounding box center [507, 205] width 42 height 9
type input "Winton(無代號)"
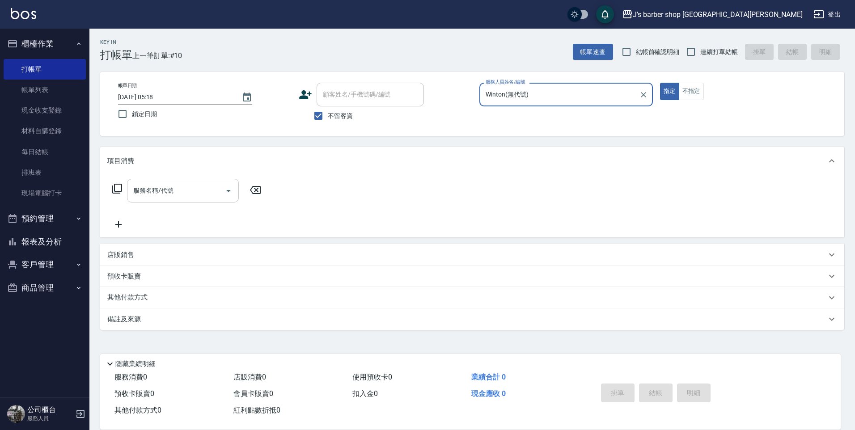
click at [191, 197] on input "服務名稱/代號" at bounding box center [176, 191] width 90 height 16
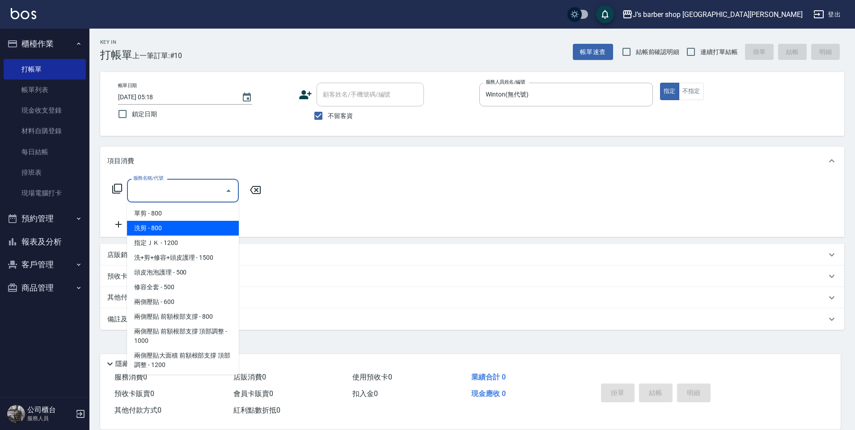
click at [190, 226] on span "洗剪 - 800" at bounding box center [183, 228] width 112 height 15
type input "洗剪(101)"
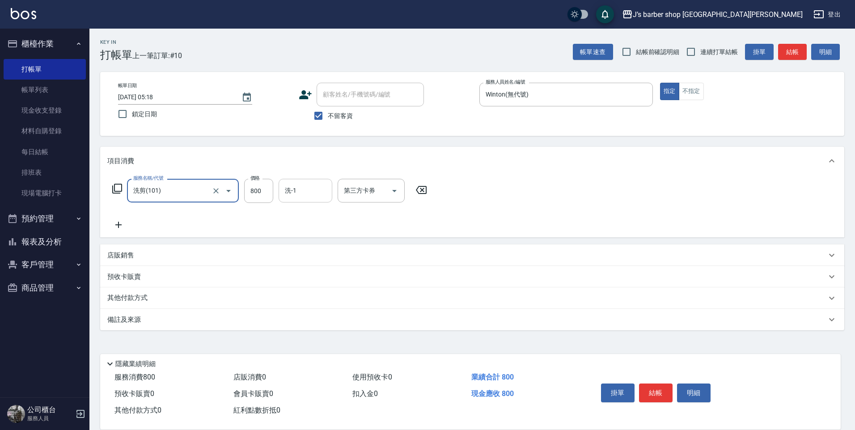
click at [298, 196] on input "洗-1" at bounding box center [306, 191] width 46 height 16
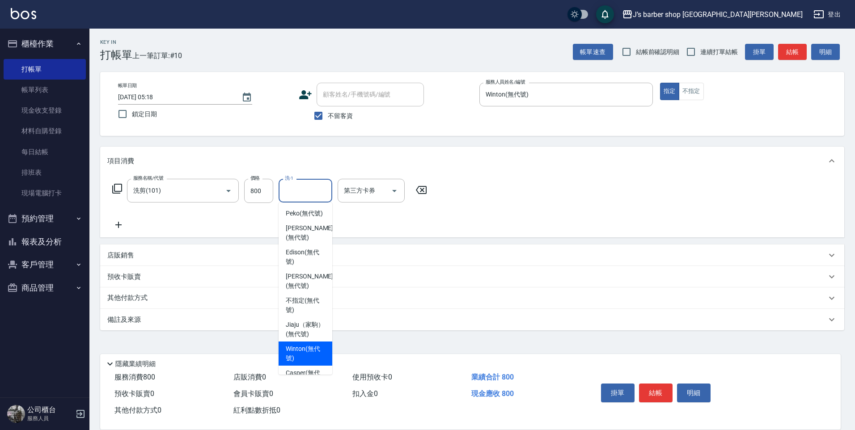
click at [302, 353] on div "Winton (無代號)" at bounding box center [306, 354] width 54 height 24
type input "Winton(無代號)"
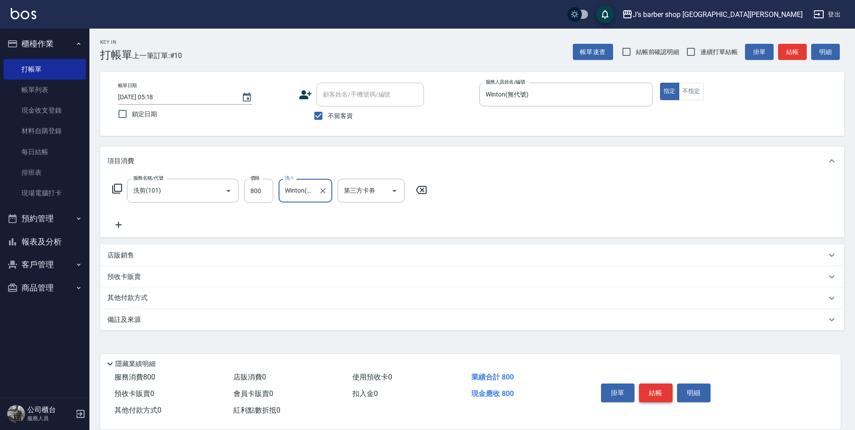
click at [650, 384] on button "結帳" at bounding box center [656, 393] width 34 height 19
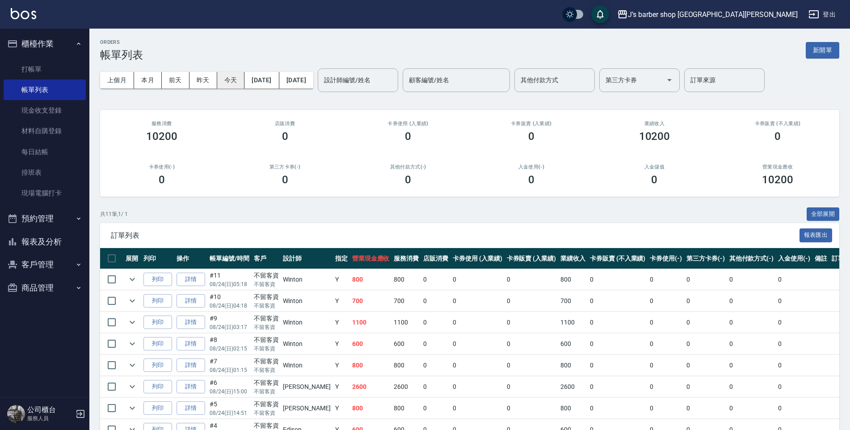
drag, startPoint x: 218, startPoint y: 77, endPoint x: 225, endPoint y: 77, distance: 6.7
click at [225, 77] on button "今天" at bounding box center [231, 80] width 28 height 17
click at [394, 84] on input "設計師編號/姓名" at bounding box center [358, 80] width 72 height 16
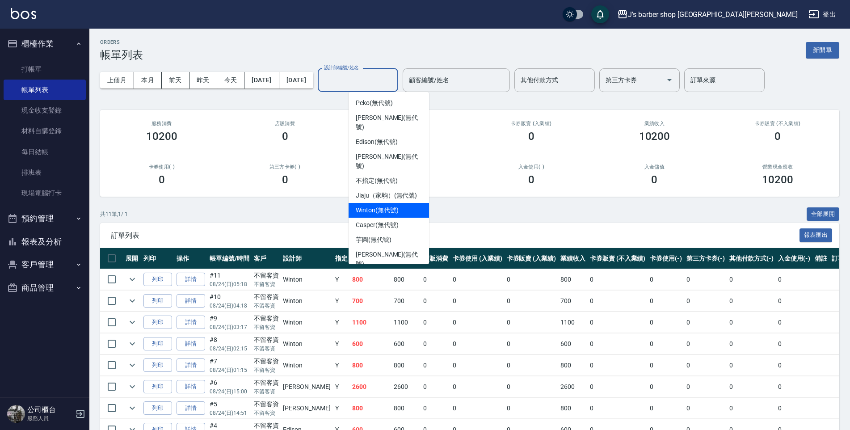
click at [378, 206] on span "Winton (無代號)" at bounding box center [377, 210] width 42 height 9
type input "Winton(無代號)"
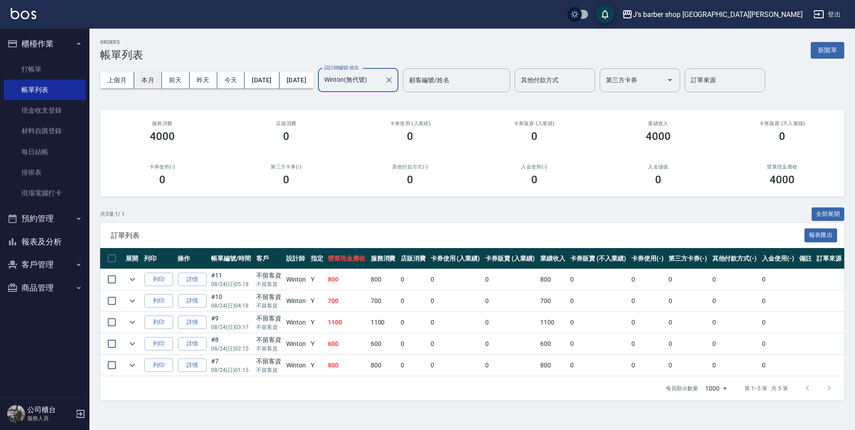
click at [153, 82] on button "本月" at bounding box center [148, 80] width 28 height 17
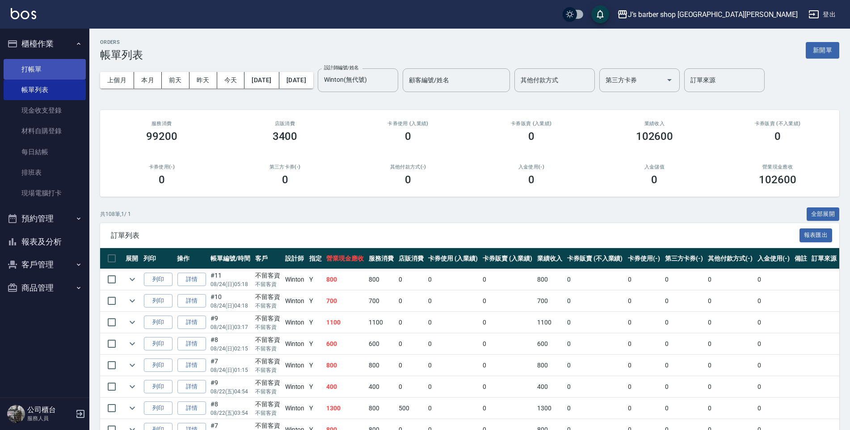
click at [57, 72] on link "打帳單" at bounding box center [45, 69] width 82 height 21
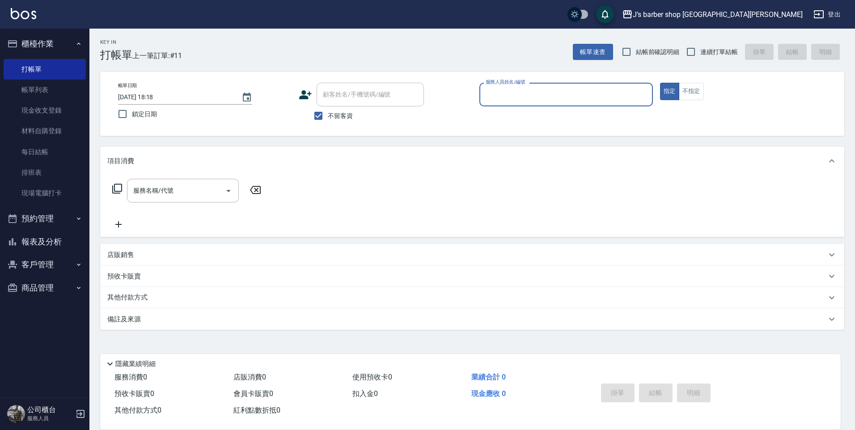
click at [156, 94] on input "[DATE] 18:18" at bounding box center [175, 97] width 114 height 15
click at [221, 81] on div "帳單日期 [DATE] 18:18 鎖定日期 顧客姓名/手機號碼/編號 顧客姓名/手機號碼/編號 不留客資 服務人員姓名/編號 服務人員姓名/編號 指定 不指定" at bounding box center [472, 104] width 744 height 64
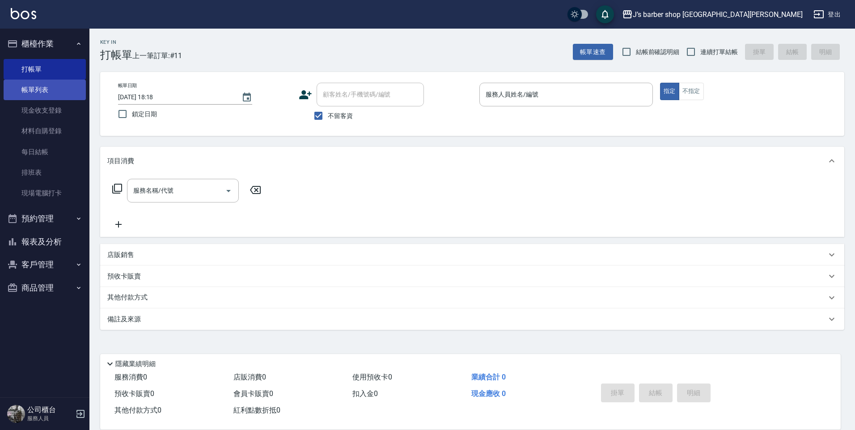
click at [81, 96] on link "帳單列表" at bounding box center [45, 90] width 82 height 21
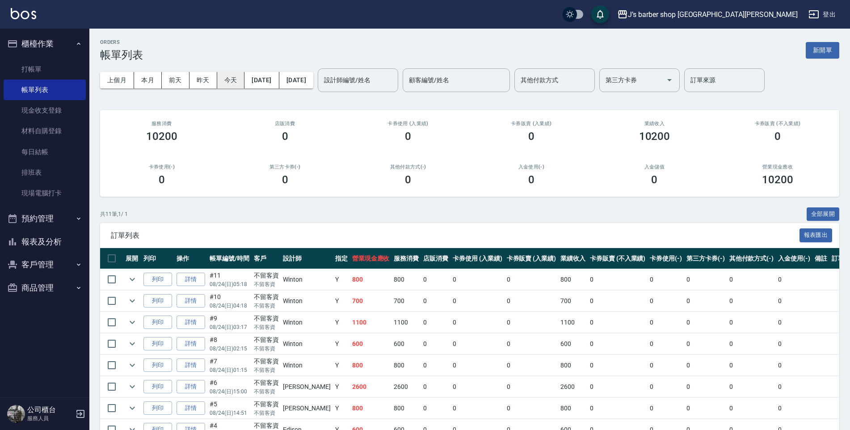
click at [220, 80] on button "今天" at bounding box center [231, 80] width 28 height 17
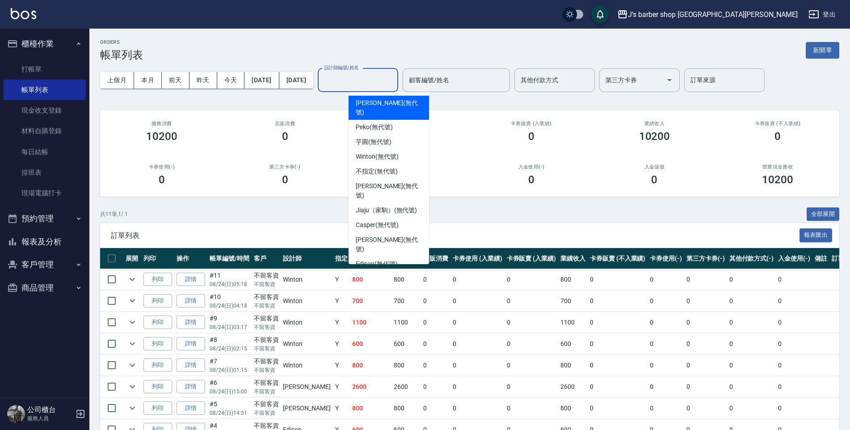
drag, startPoint x: 355, startPoint y: 81, endPoint x: 367, endPoint y: 89, distance: 14.1
click at [357, 81] on input "設計師編號/姓名" at bounding box center [358, 80] width 72 height 16
click at [376, 139] on div "芋圓 (無代號)" at bounding box center [389, 142] width 80 height 15
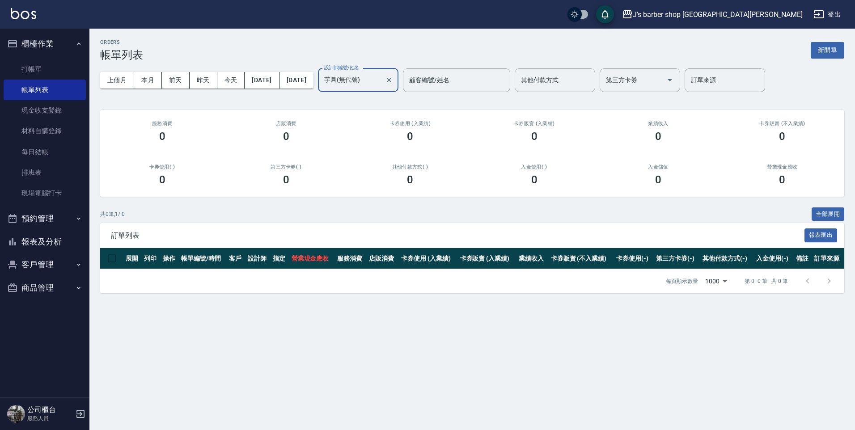
click at [381, 83] on input "芋圓(無代號)" at bounding box center [351, 80] width 59 height 16
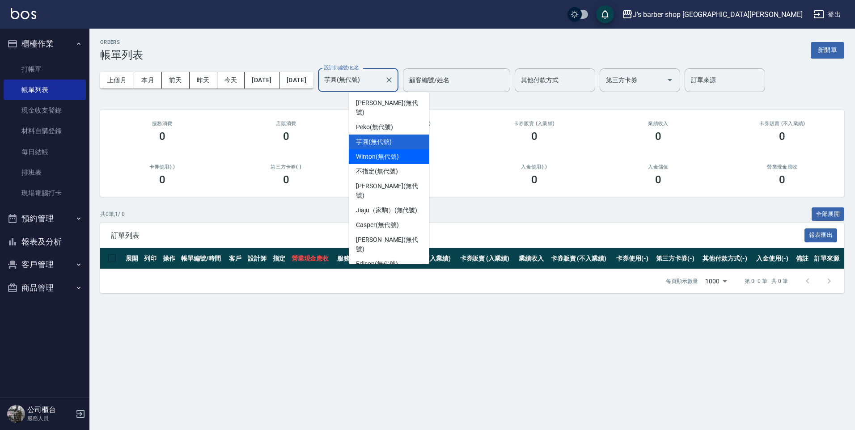
click at [371, 149] on div "Winton (無代號)" at bounding box center [389, 156] width 80 height 15
type input "Winton(無代號)"
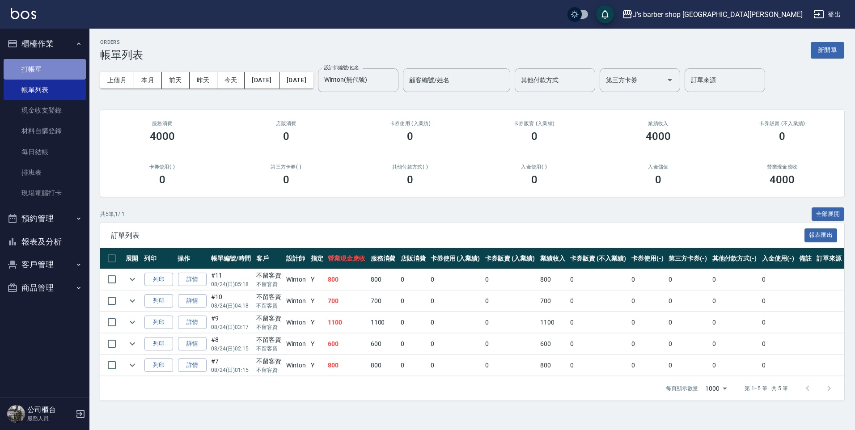
click at [66, 72] on link "打帳單" at bounding box center [45, 69] width 82 height 21
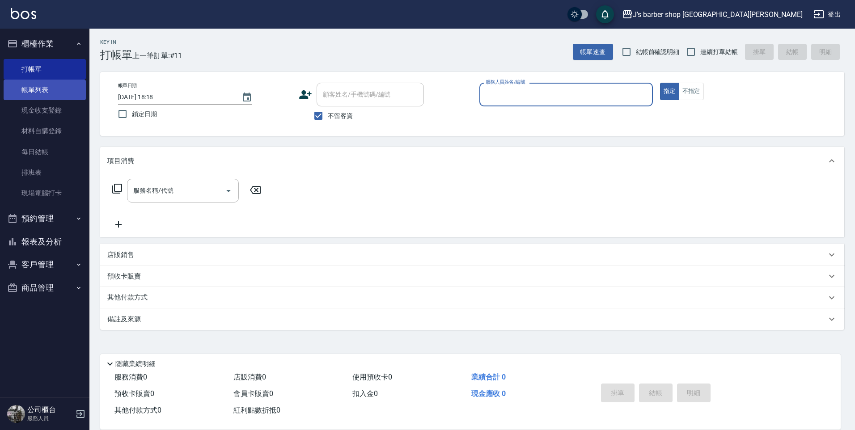
click at [67, 90] on link "帳單列表" at bounding box center [45, 90] width 82 height 21
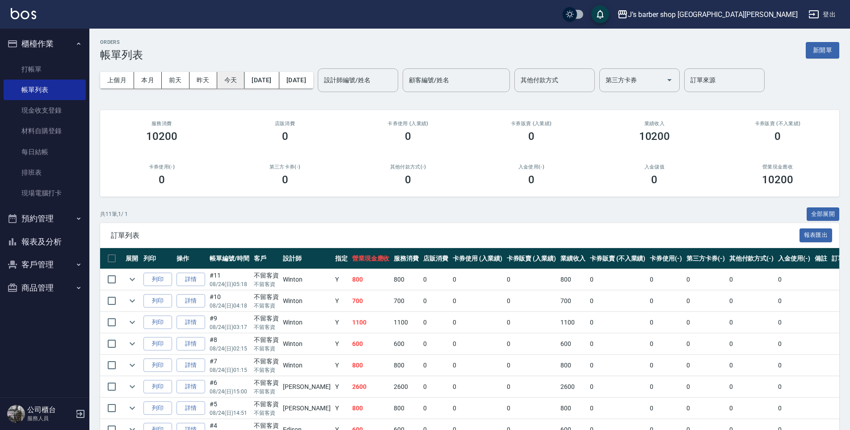
click at [227, 86] on button "今天" at bounding box center [231, 80] width 28 height 17
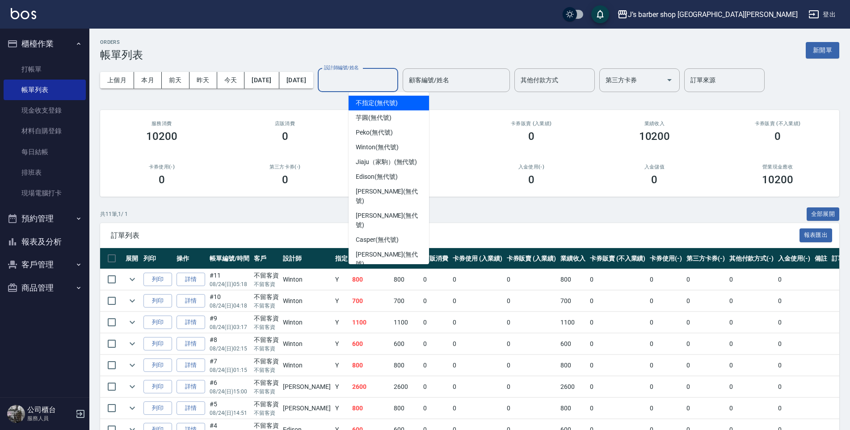
click at [357, 82] on input "設計師編號/姓名" at bounding box center [358, 80] width 72 height 16
click at [373, 140] on div "Winton (無代號)" at bounding box center [389, 147] width 80 height 15
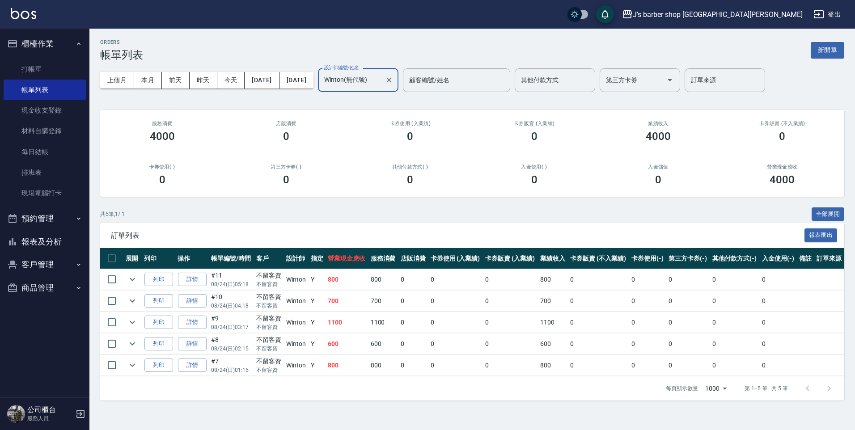
click at [390, 89] on div "Winton(無代號) 設計師編號/姓名" at bounding box center [358, 80] width 80 height 24
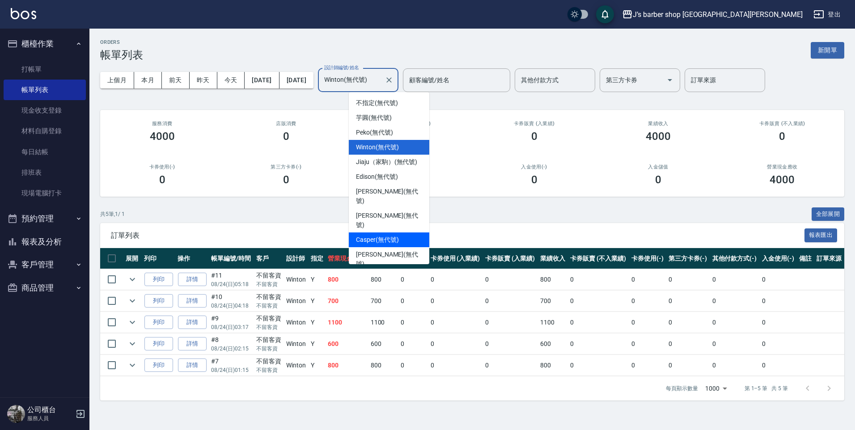
click at [365, 232] on div "Casper (無代號)" at bounding box center [389, 239] width 80 height 15
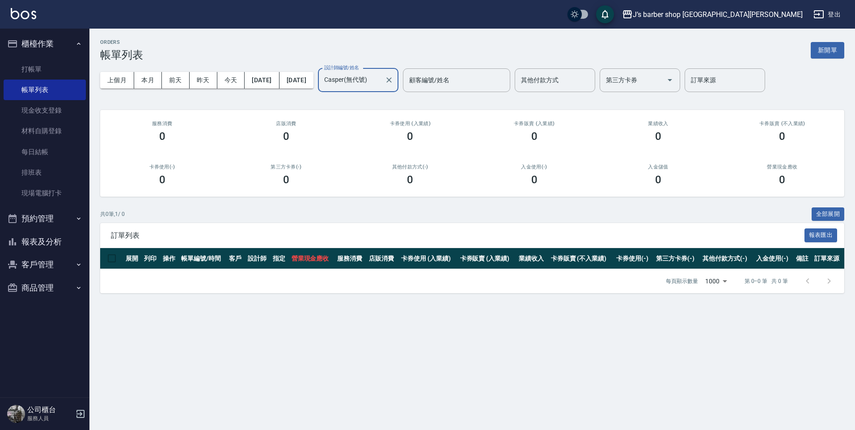
drag, startPoint x: 360, startPoint y: 232, endPoint x: 350, endPoint y: 224, distance: 13.4
click at [358, 233] on span "訂單列表" at bounding box center [457, 235] width 693 height 9
click at [376, 83] on input "Casper(無代號)" at bounding box center [351, 80] width 59 height 16
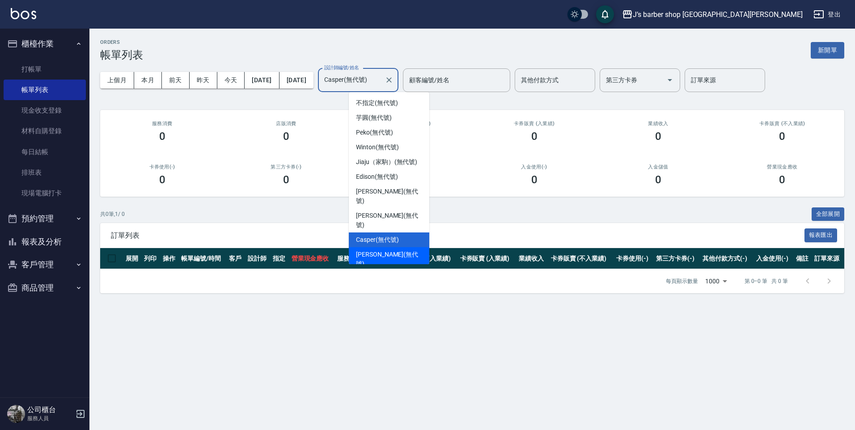
click at [361, 250] on span "[PERSON_NAME] (無代號)" at bounding box center [389, 259] width 66 height 19
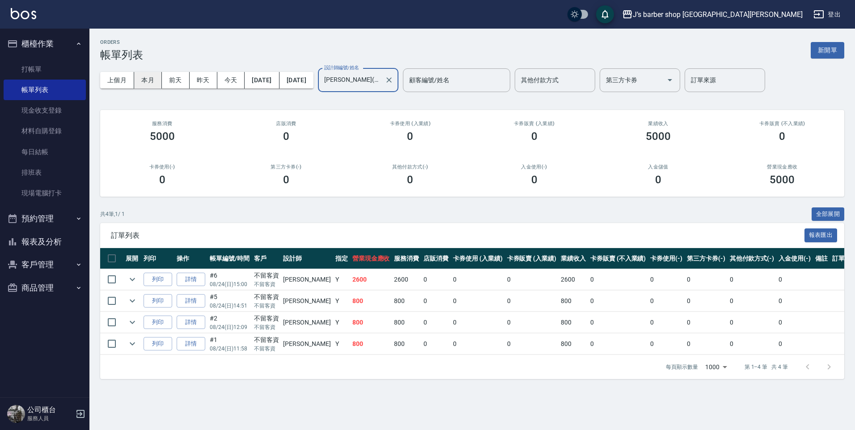
click at [151, 83] on button "本月" at bounding box center [148, 80] width 28 height 17
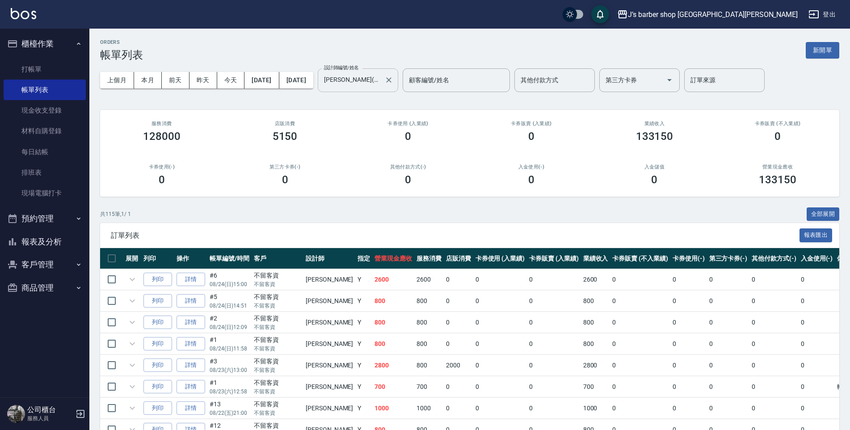
click at [381, 85] on input "[PERSON_NAME](無代號)" at bounding box center [351, 80] width 59 height 16
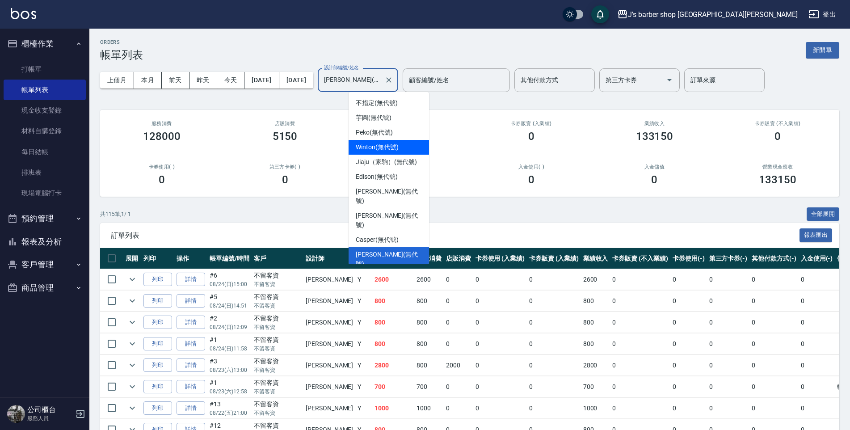
click at [393, 147] on span "Winton (無代號)" at bounding box center [377, 147] width 42 height 9
type input "Winton(無代號)"
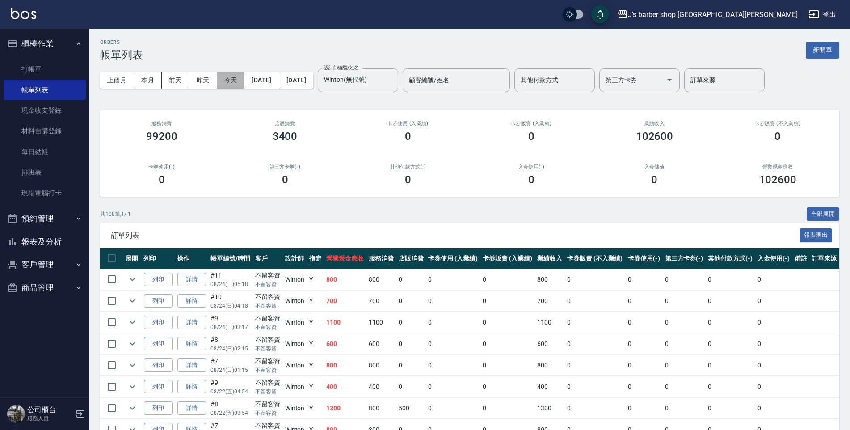
click at [237, 86] on button "今天" at bounding box center [231, 80] width 28 height 17
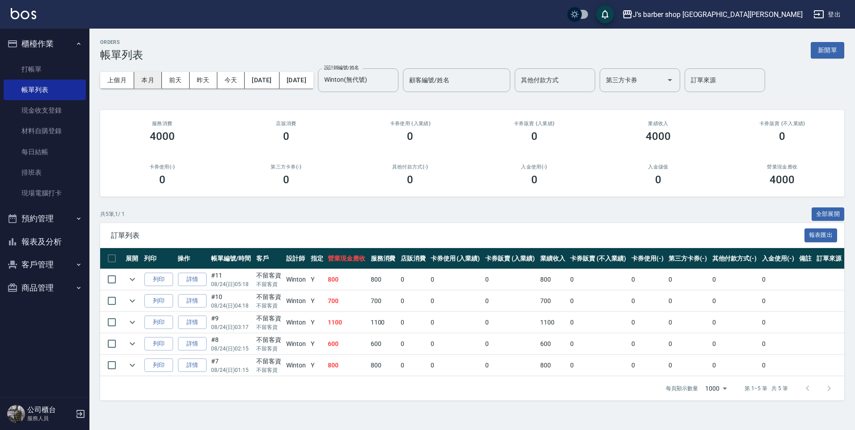
click at [138, 79] on button "本月" at bounding box center [148, 80] width 28 height 17
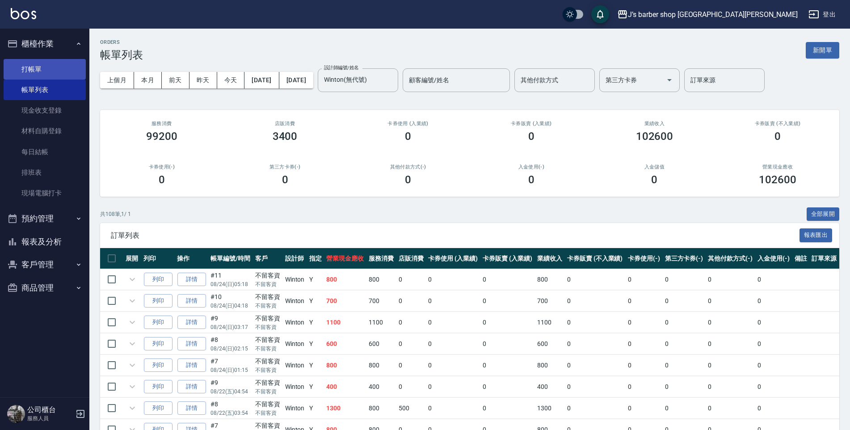
click at [65, 72] on link "打帳單" at bounding box center [45, 69] width 82 height 21
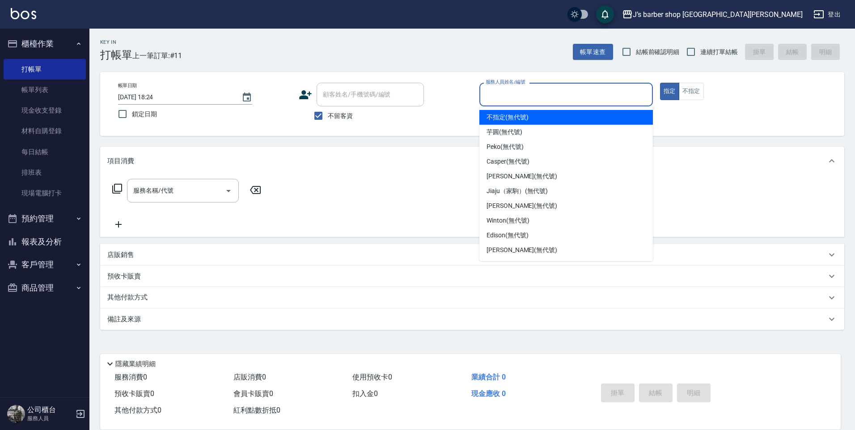
drag, startPoint x: 499, startPoint y: 96, endPoint x: 523, endPoint y: 96, distance: 24.1
click at [523, 96] on input "服務人員姓名/編號" at bounding box center [565, 95] width 165 height 16
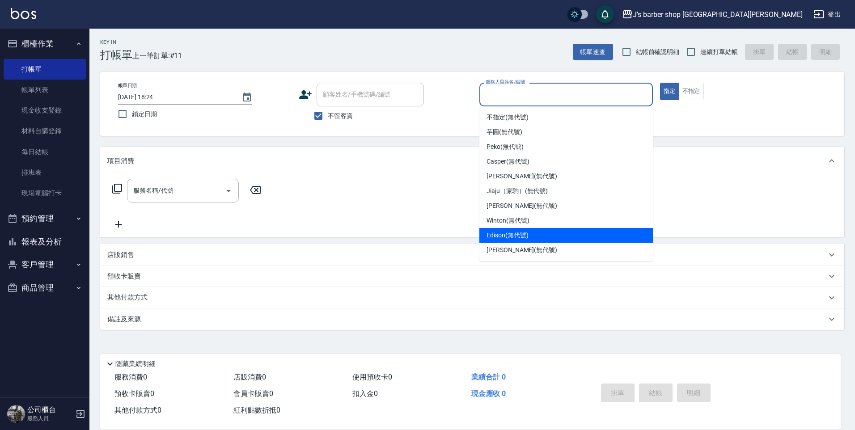
click at [511, 230] on div "Edison (無代號)" at bounding box center [565, 235] width 173 height 15
type input "Edison(無代號)"
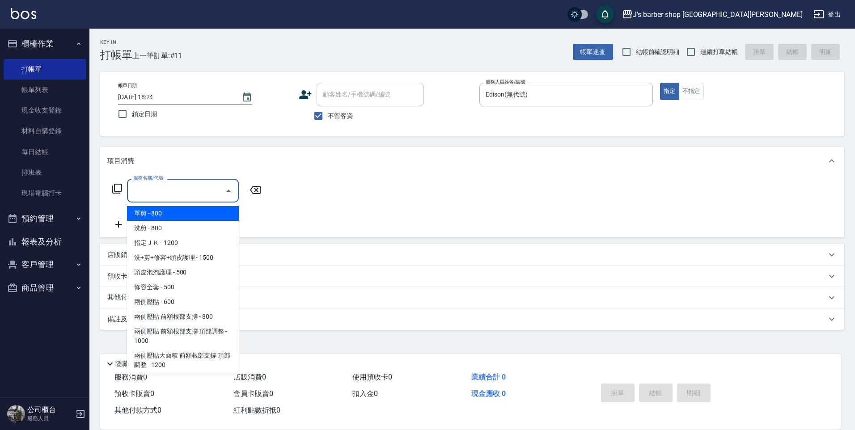
click at [210, 185] on input "服務名稱/代號" at bounding box center [176, 191] width 90 height 16
click at [197, 228] on span "洗剪 - 800" at bounding box center [183, 228] width 112 height 15
type input "洗剪(101)"
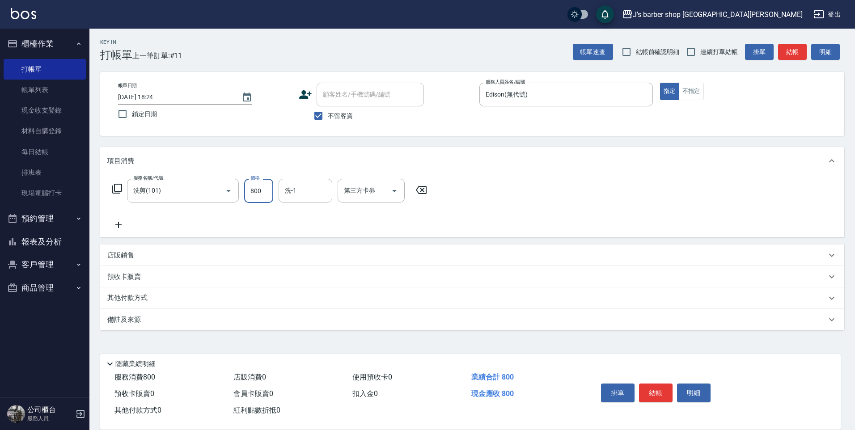
click at [260, 201] on input "800" at bounding box center [258, 191] width 29 height 24
type input "600"
click at [663, 393] on button "結帳" at bounding box center [656, 393] width 34 height 19
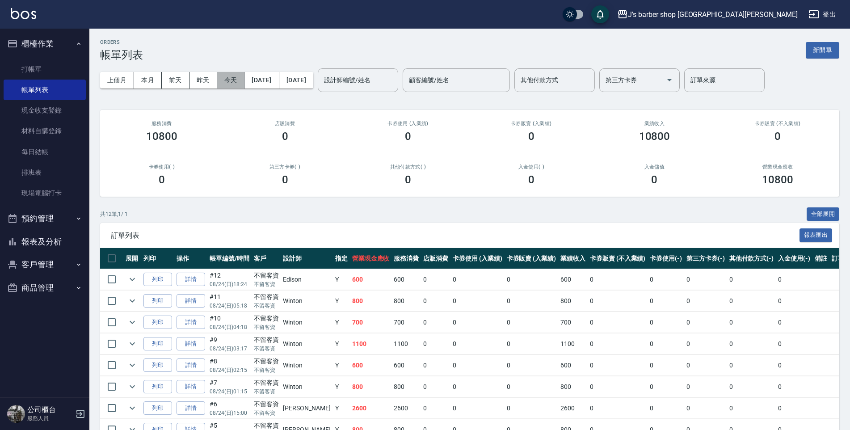
click at [242, 78] on button "今天" at bounding box center [231, 80] width 28 height 17
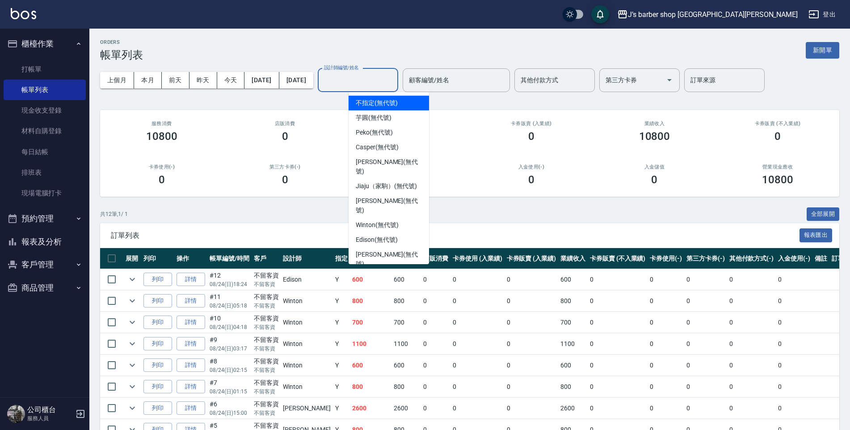
click at [363, 76] on input "設計師編號/姓名" at bounding box center [358, 80] width 72 height 16
click at [385, 235] on span "Edison (無代號)" at bounding box center [377, 239] width 42 height 9
type input "Edison(無代號)"
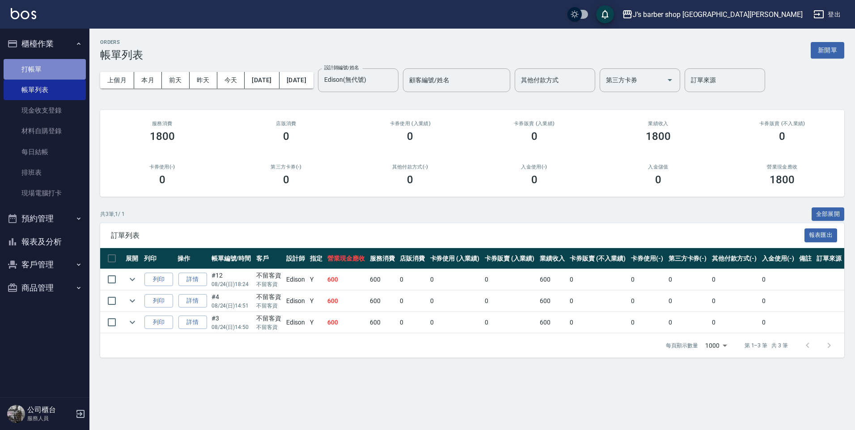
click at [71, 70] on link "打帳單" at bounding box center [45, 69] width 82 height 21
